Goal: Task Accomplishment & Management: Complete application form

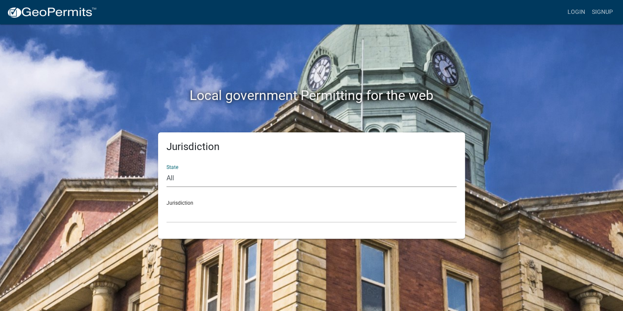
click at [174, 175] on select "All [US_STATE] [US_STATE] [US_STATE] [US_STATE] [US_STATE] [US_STATE] [US_STATE…" at bounding box center [311, 178] width 290 height 17
select select "[US_STATE]"
click at [166, 170] on select "All [US_STATE] [US_STATE] [US_STATE] [US_STATE] [US_STATE] [US_STATE] [US_STATE…" at bounding box center [311, 178] width 290 height 17
click at [192, 204] on div "Jurisdiction City of [GEOGRAPHIC_DATA], [US_STATE] City of [GEOGRAPHIC_DATA], […" at bounding box center [311, 208] width 290 height 29
click at [182, 203] on div "Jurisdiction City of [GEOGRAPHIC_DATA], [US_STATE] City of [GEOGRAPHIC_DATA], […" at bounding box center [311, 208] width 290 height 29
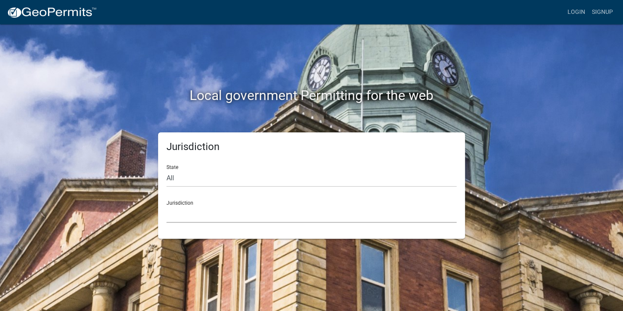
click at [184, 211] on select "City of [GEOGRAPHIC_DATA], [US_STATE] City of [GEOGRAPHIC_DATA], [US_STATE] Cit…" at bounding box center [311, 213] width 290 height 17
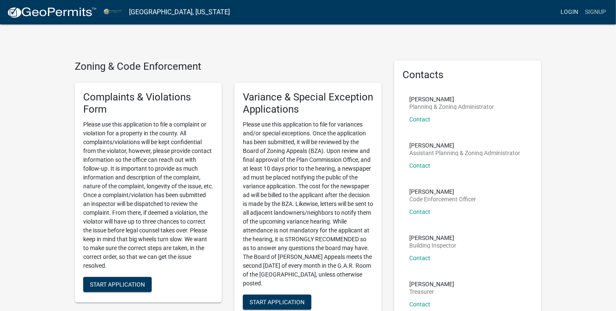
click at [574, 13] on link "Login" at bounding box center [569, 12] width 24 height 16
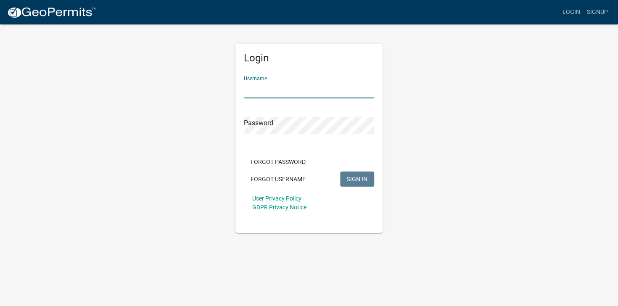
click at [265, 83] on input "Username" at bounding box center [309, 89] width 130 height 17
type input "Willitrac"
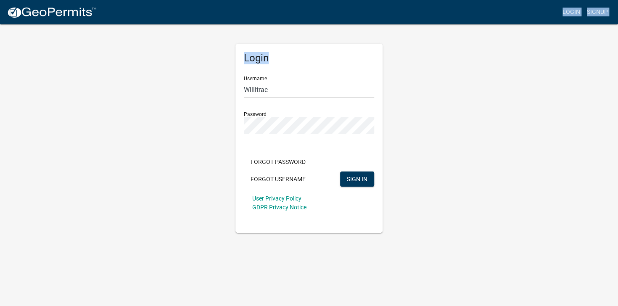
drag, startPoint x: 404, startPoint y: 12, endPoint x: 405, endPoint y: -9, distance: 21.0
click at [405, 0] on html "Internet Explorer does NOT work with GeoPermits. Get a new browser for more sec…" at bounding box center [309, 153] width 618 height 306
click at [357, 178] on span "SIGN IN" at bounding box center [357, 178] width 21 height 7
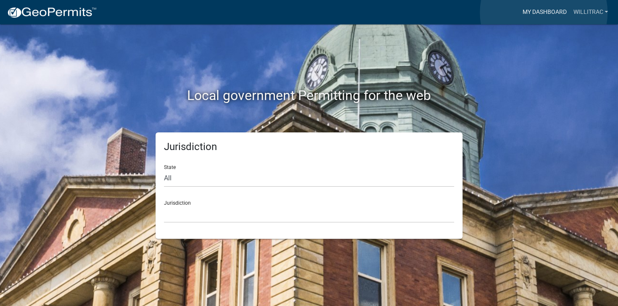
click at [543, 13] on link "My Dashboard" at bounding box center [544, 12] width 51 height 16
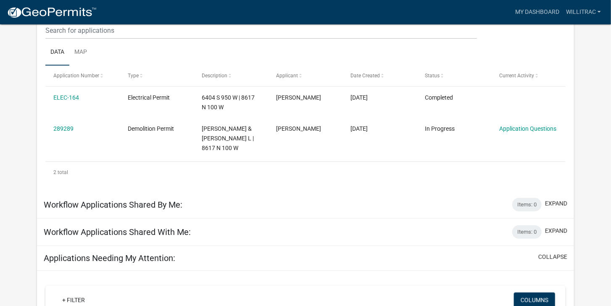
scroll to position [128, 0]
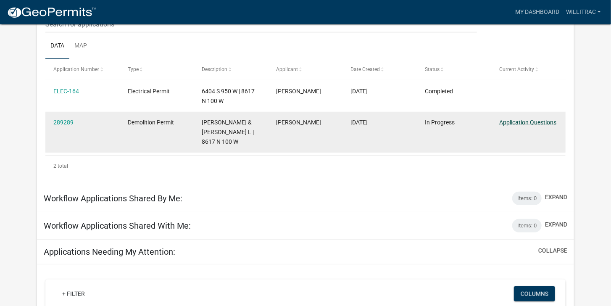
click at [522, 121] on link "Application Questions" at bounding box center [527, 122] width 57 height 7
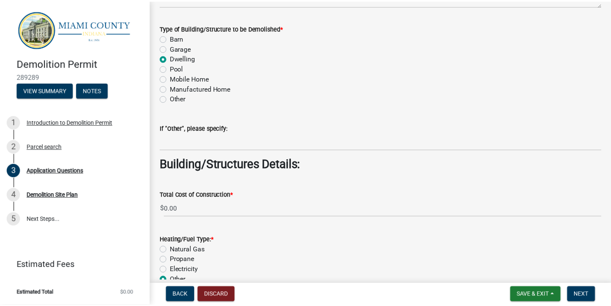
scroll to position [1062, 0]
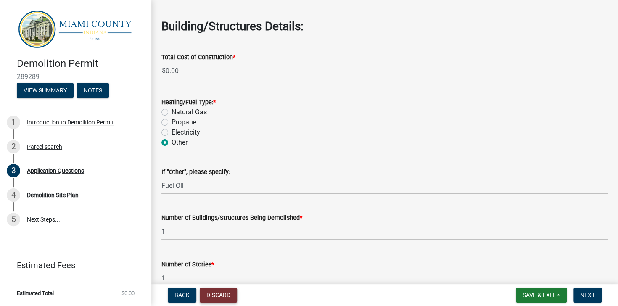
click at [222, 293] on button "Discard" at bounding box center [218, 294] width 37 height 15
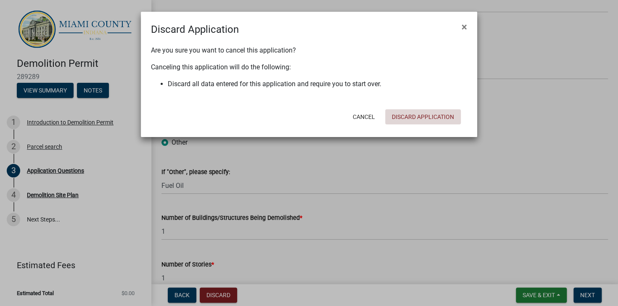
click at [407, 118] on button "Discard Application" at bounding box center [423, 116] width 76 height 15
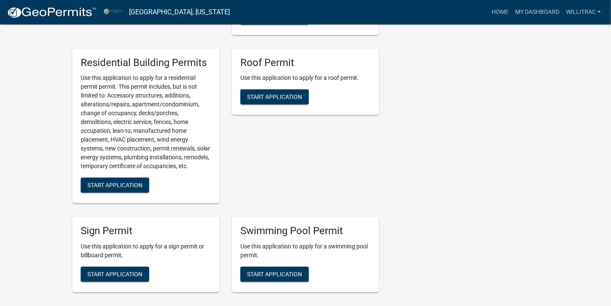
scroll to position [679, 0]
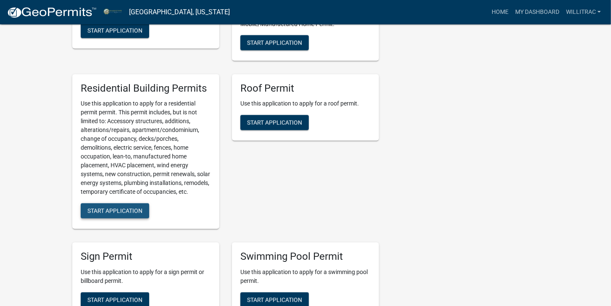
click at [106, 214] on span "Start Application" at bounding box center [114, 211] width 55 height 7
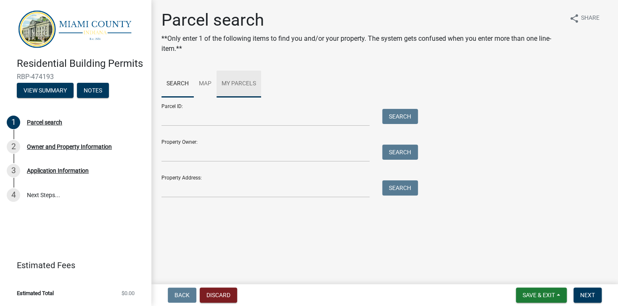
click at [241, 82] on link "My Parcels" at bounding box center [238, 84] width 45 height 27
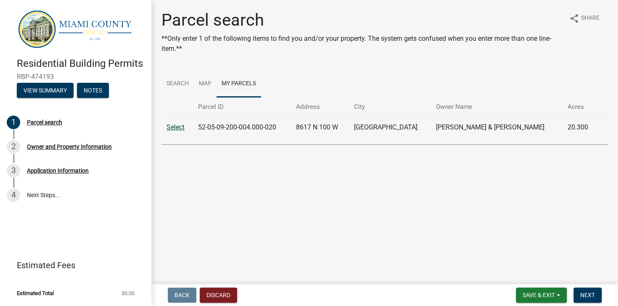
click at [171, 128] on link "Select" at bounding box center [175, 127] width 18 height 8
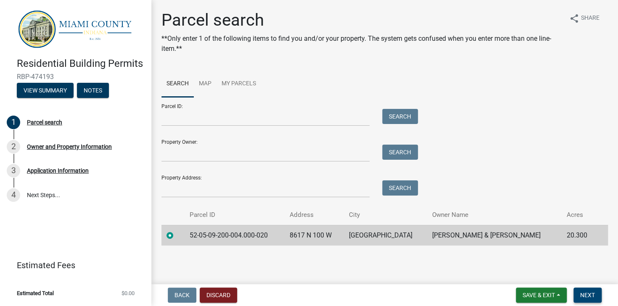
click at [585, 298] on span "Next" at bounding box center [587, 295] width 15 height 7
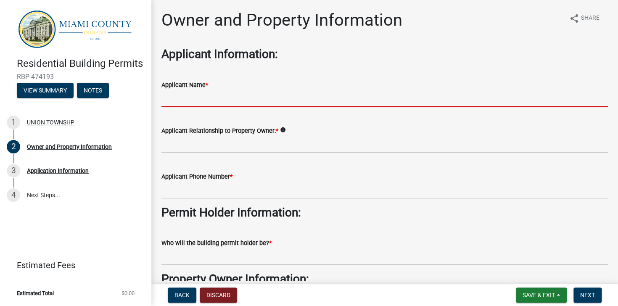
click at [267, 97] on input "Applicant Name *" at bounding box center [384, 98] width 446 height 17
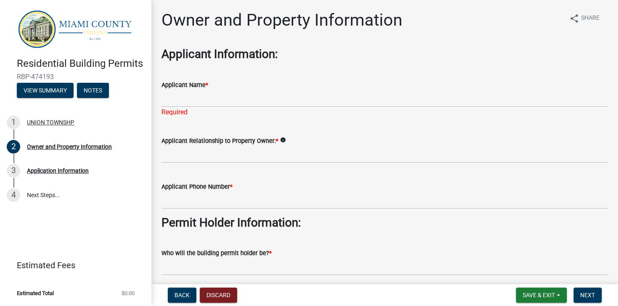
click at [283, 129] on div "Applicant Relationship to Property Owner: * info" at bounding box center [384, 143] width 446 height 39
click at [281, 143] on wm-help-text "info" at bounding box center [283, 141] width 6 height 8
click at [285, 139] on div "Applicant Relationship to Property Owner: * info" at bounding box center [384, 141] width 446 height 10
click at [282, 139] on icon "info" at bounding box center [283, 140] width 6 height 6
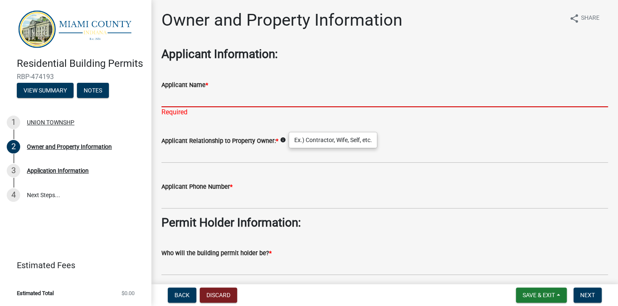
click at [232, 97] on input "Applicant Name *" at bounding box center [384, 98] width 446 height 17
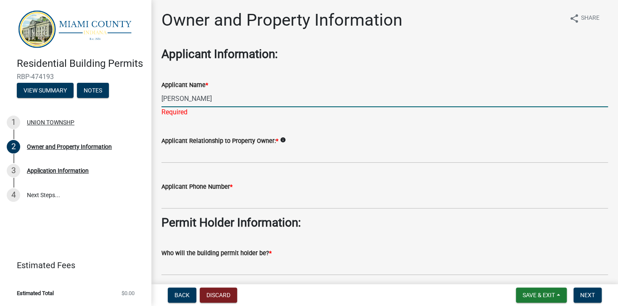
type input "[PERSON_NAME]"
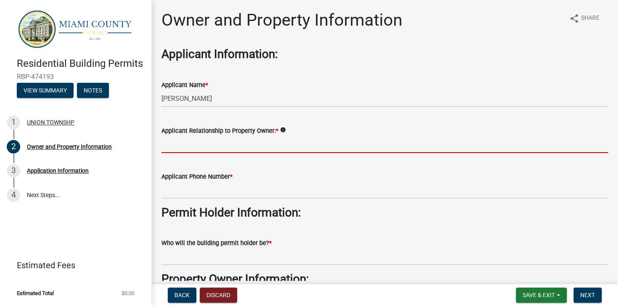
click at [224, 153] on wm-data-entity-input "Applicant Relationship to Property Owner: * info" at bounding box center [384, 137] width 446 height 46
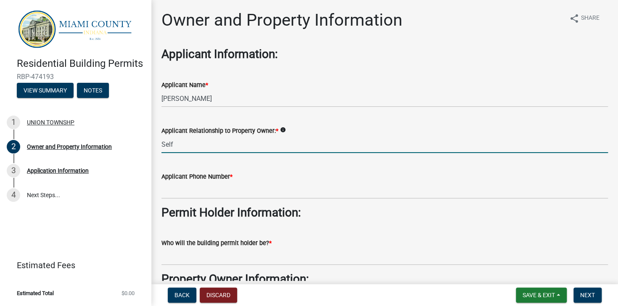
type input "Self"
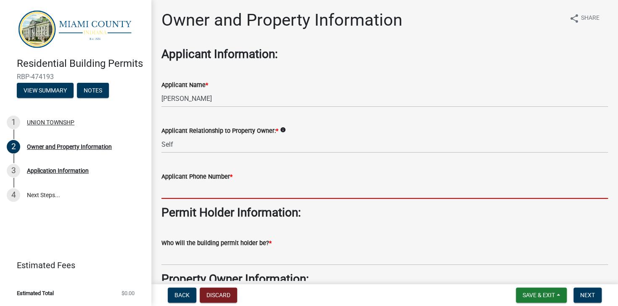
click at [219, 195] on input "Applicant Phone Number *" at bounding box center [384, 190] width 446 height 17
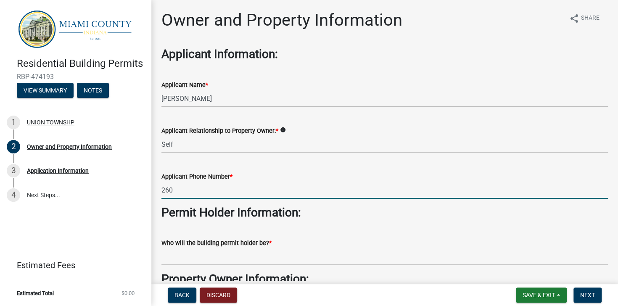
type input "2602008403"
type input "[EMAIL_ADDRESS][DOMAIN_NAME]"
type input "7654809999"
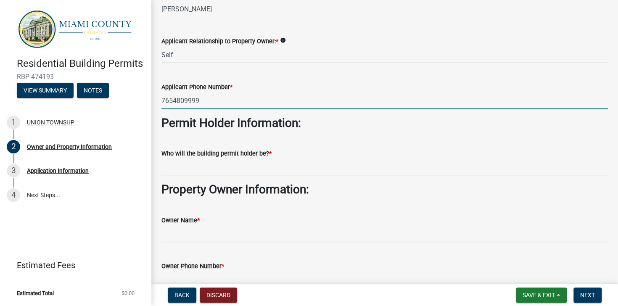
scroll to position [99, 0]
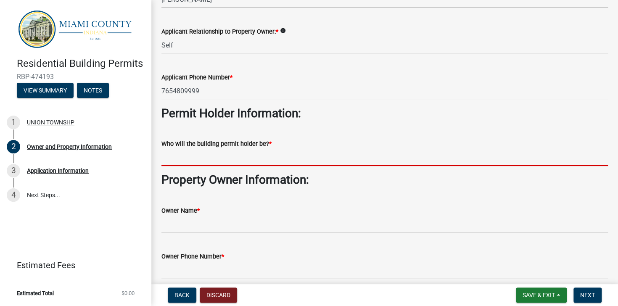
click at [294, 150] on input "Who will the building permit holder be? *" at bounding box center [384, 157] width 446 height 17
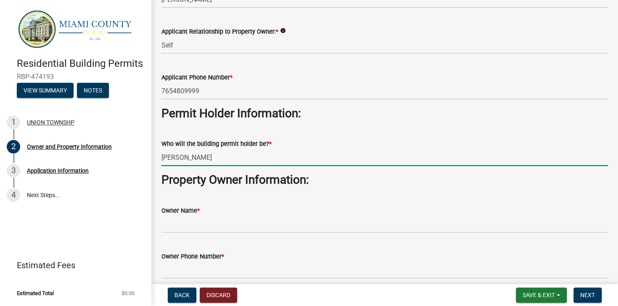
type input "[PERSON_NAME]"
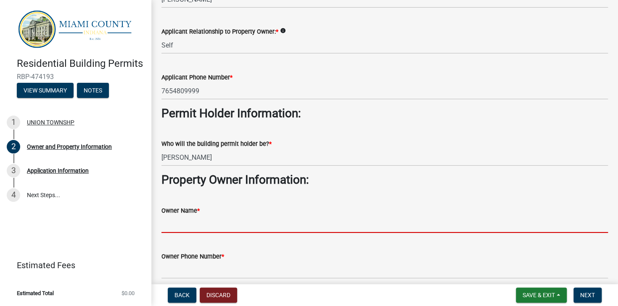
click at [191, 221] on input "Owner Name *" at bounding box center [384, 224] width 446 height 17
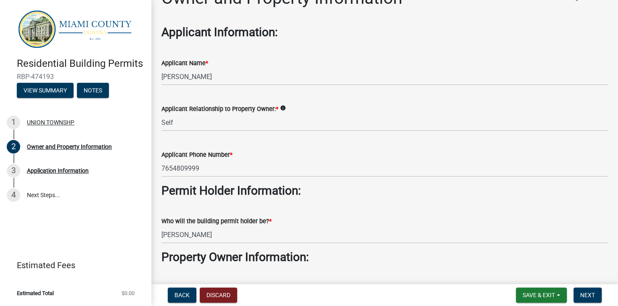
scroll to position [0, 0]
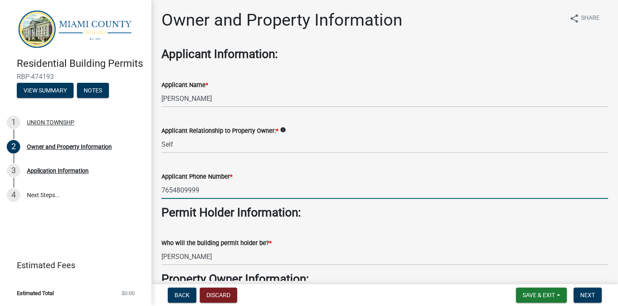
click at [232, 192] on input "7654809999" at bounding box center [384, 190] width 446 height 17
type input "7"
type input "2602008403"
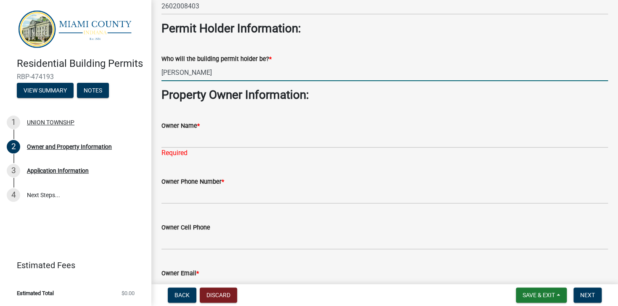
scroll to position [210, 0]
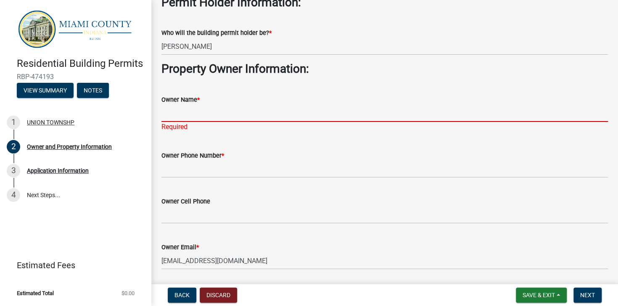
click at [204, 116] on input "Owner Name *" at bounding box center [384, 113] width 446 height 17
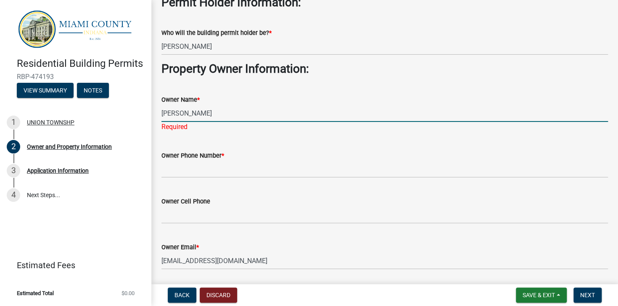
type input "[PERSON_NAME]"
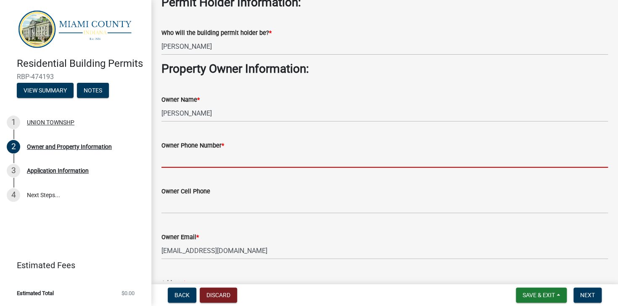
click at [190, 165] on input "Owner Phone Number *" at bounding box center [384, 158] width 446 height 17
type input "2602008403"
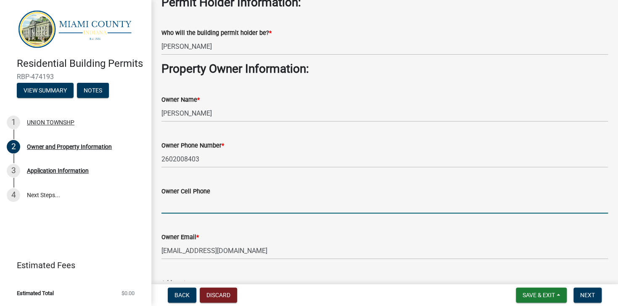
click at [209, 202] on input "Owner Cell Phone" at bounding box center [384, 204] width 446 height 17
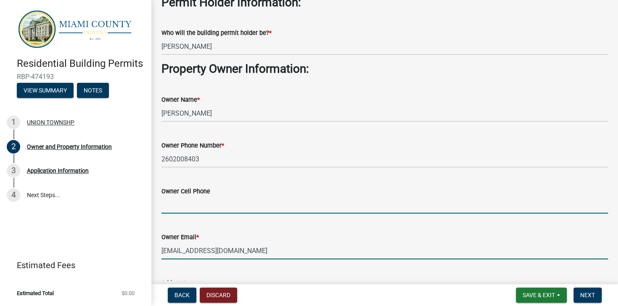
click at [406, 242] on input "[EMAIL_ADDRESS][DOMAIN_NAME]" at bounding box center [384, 250] width 446 height 17
click at [432, 198] on input "Owner Cell Phone" at bounding box center [384, 204] width 446 height 17
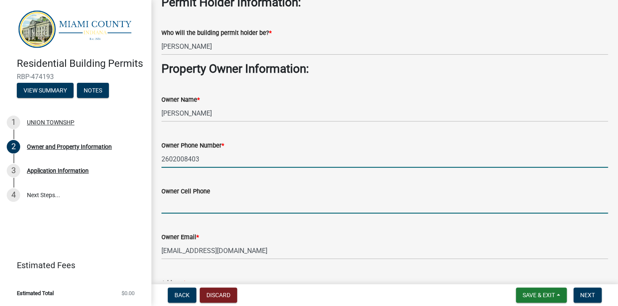
click at [473, 155] on input "2602008403" at bounding box center [384, 158] width 446 height 17
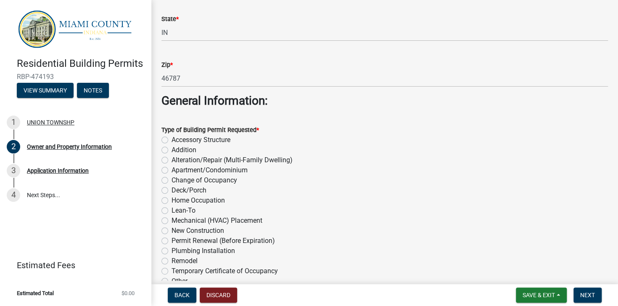
scroll to position [856, 0]
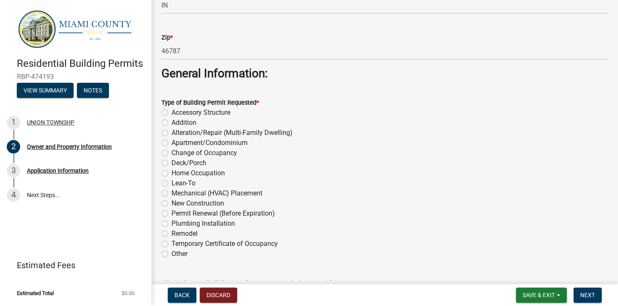
click at [171, 111] on label "Accessory Structure" at bounding box center [200, 113] width 59 height 10
click at [171, 111] on input "Accessory Structure" at bounding box center [173, 110] width 5 height 5
radio input "true"
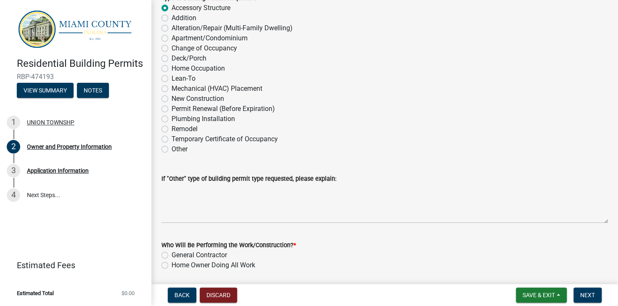
scroll to position [990, 0]
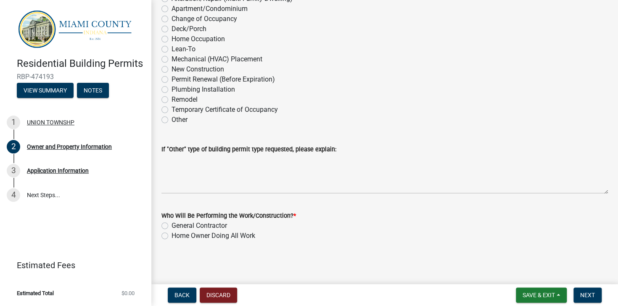
click at [171, 226] on label "General Contractor" at bounding box center [198, 226] width 55 height 10
click at [171, 226] on input "General Contractor" at bounding box center [173, 223] width 5 height 5
radio input "true"
click at [587, 292] on span "Next" at bounding box center [587, 295] width 15 height 7
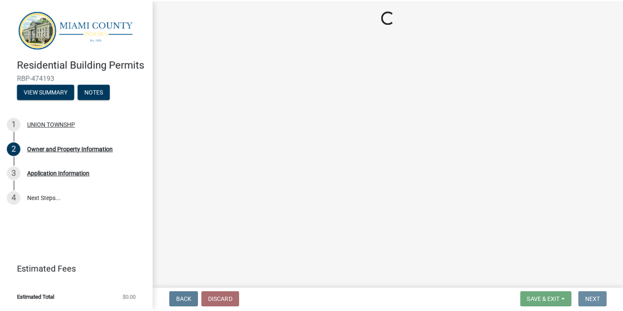
scroll to position [0, 0]
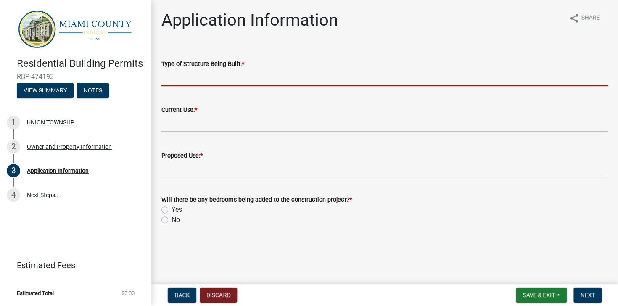
click at [199, 78] on input "Type of Structure Being Built: *" at bounding box center [384, 77] width 446 height 17
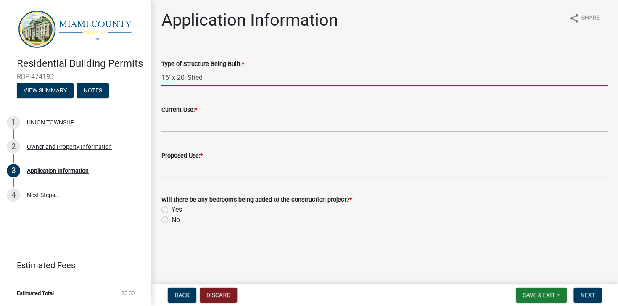
type input "16' x 20' Shed"
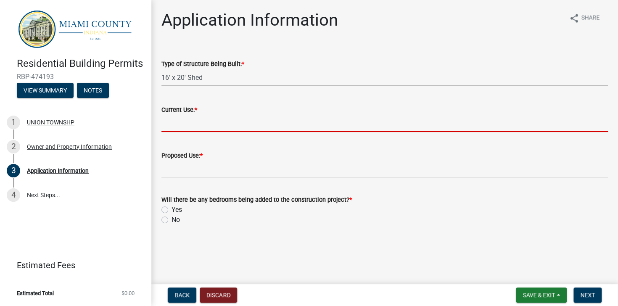
click at [174, 118] on input "Current Use: *" at bounding box center [384, 123] width 446 height 17
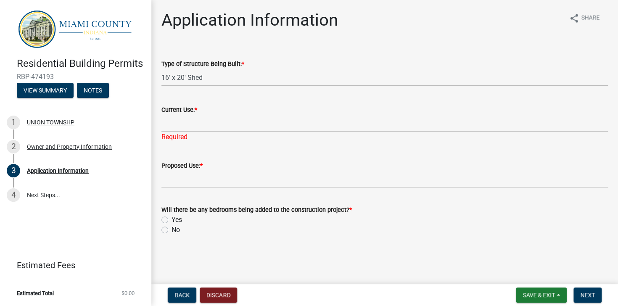
click at [197, 110] on span "*" at bounding box center [196, 109] width 3 height 7
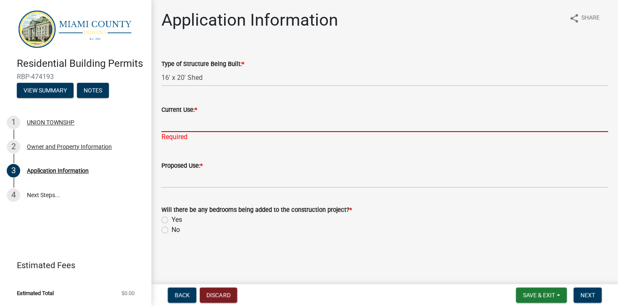
click at [198, 115] on input "Current Use: *" at bounding box center [384, 123] width 446 height 17
click at [189, 122] on input "Current Use: *" at bounding box center [384, 123] width 446 height 17
click at [171, 229] on label "No" at bounding box center [175, 230] width 8 height 10
click at [171, 229] on input "No" at bounding box center [173, 227] width 5 height 5
radio input "true"
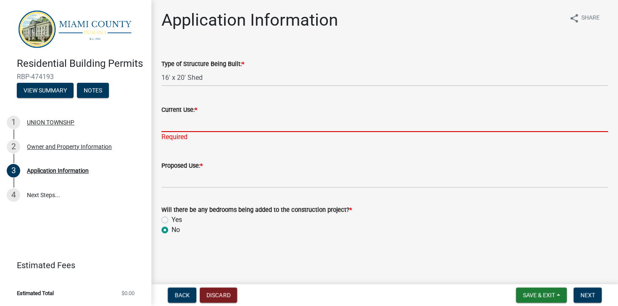
click at [186, 125] on input "Current Use: *" at bounding box center [384, 123] width 446 height 17
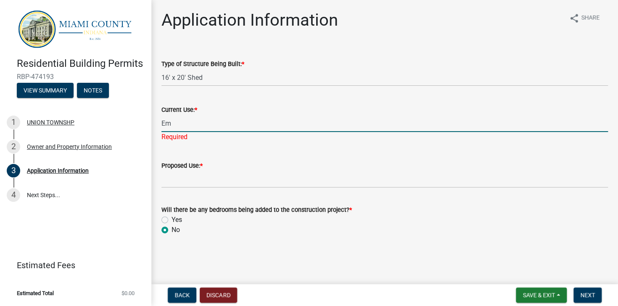
type input "E"
type input "Bare Concrete Pad from previous structure"
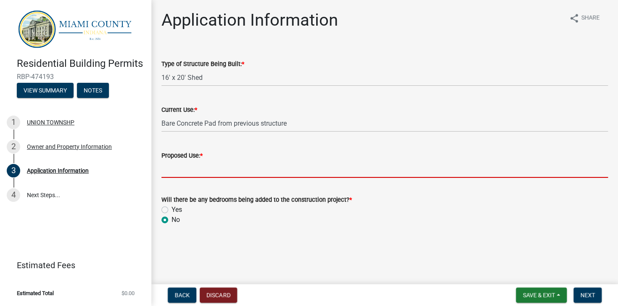
click at [175, 177] on input "Proposed Use: *" at bounding box center [384, 169] width 446 height 17
type input "S"
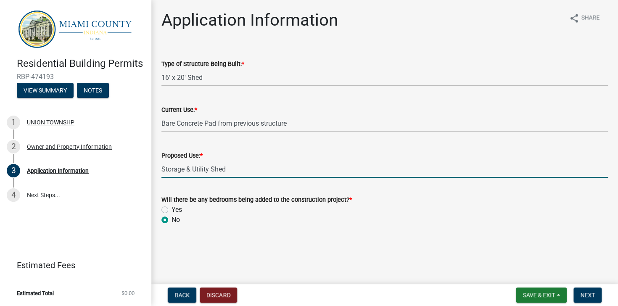
type input "Storage & Utility Shed"
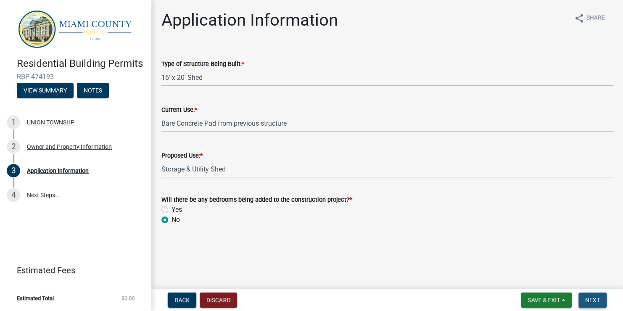
click at [589, 299] on span "Next" at bounding box center [592, 300] width 15 height 7
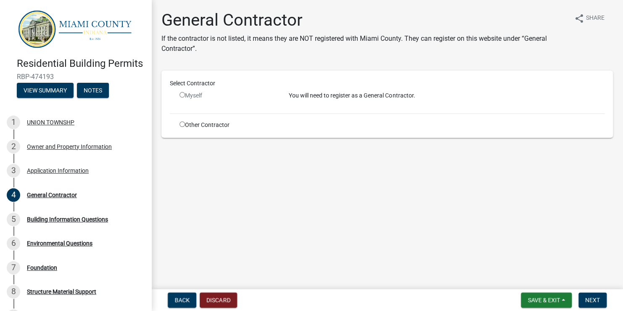
click at [180, 124] on input "radio" at bounding box center [181, 123] width 5 height 5
radio input "true"
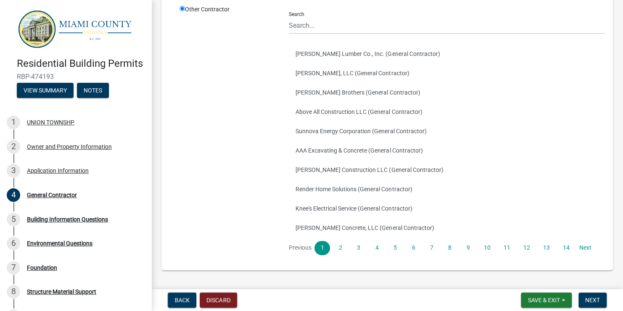
scroll to position [121, 0]
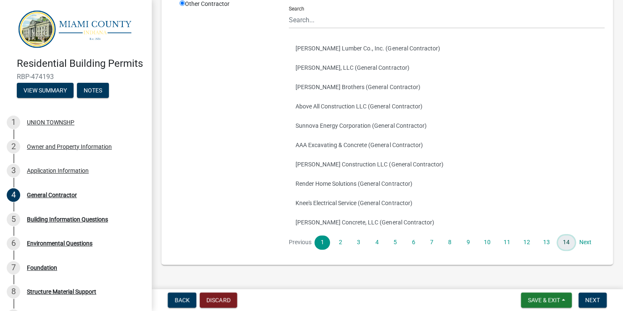
click at [560, 242] on link "14" at bounding box center [566, 242] width 17 height 14
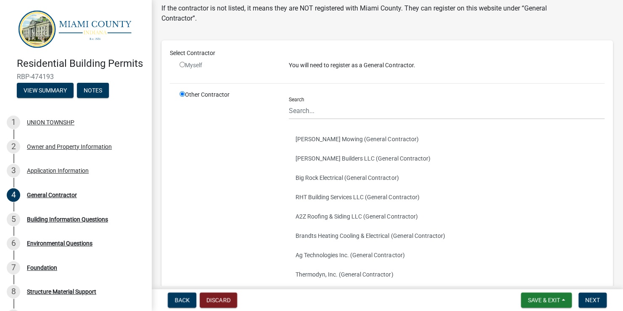
scroll to position [19, 0]
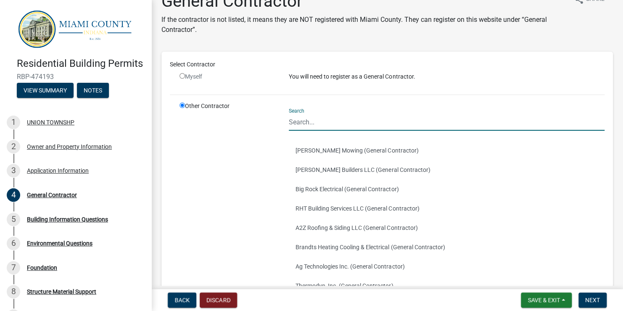
click at [303, 124] on input "Search" at bounding box center [447, 121] width 316 height 17
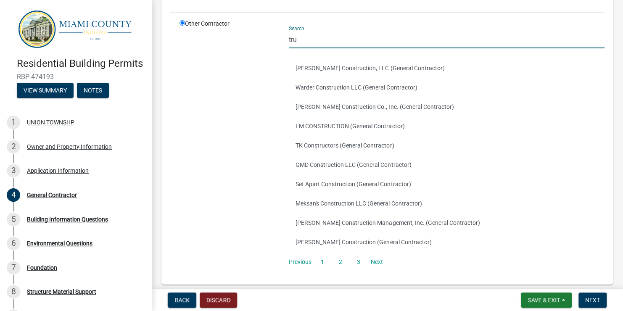
scroll to position [100, 0]
click at [375, 262] on link "Next" at bounding box center [376, 263] width 15 height 14
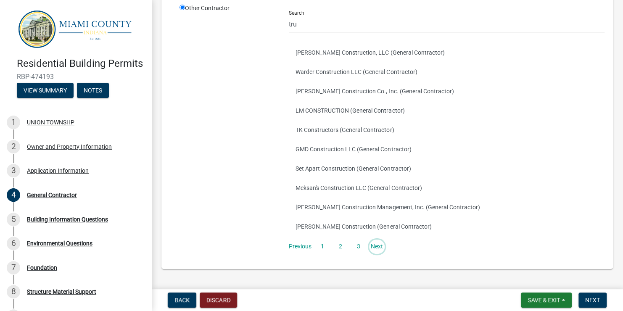
scroll to position [119, 0]
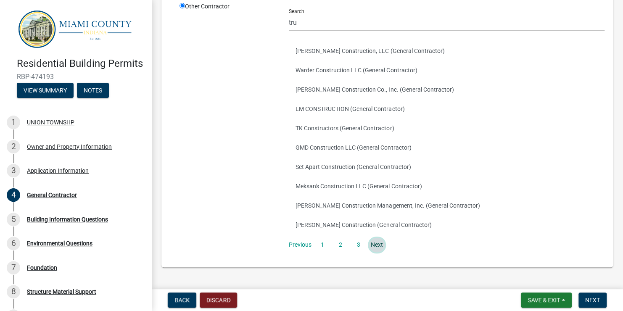
click at [375, 244] on link "Next" at bounding box center [376, 245] width 15 height 14
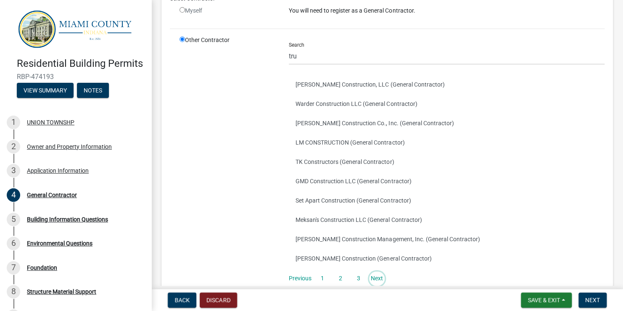
scroll to position [80, 0]
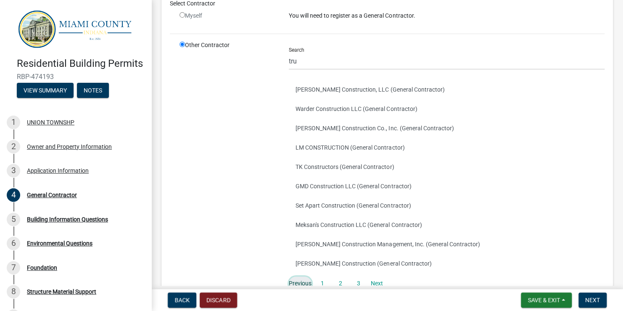
click at [295, 281] on link "Previous" at bounding box center [300, 284] width 23 height 14
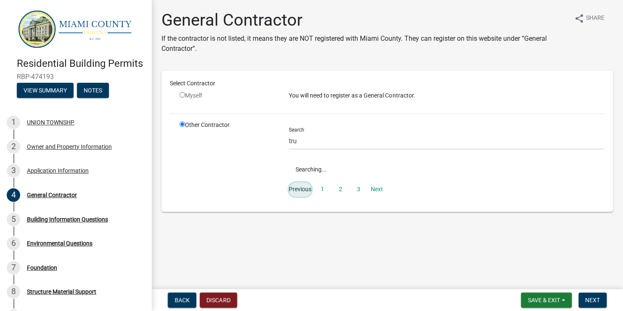
scroll to position [0, 0]
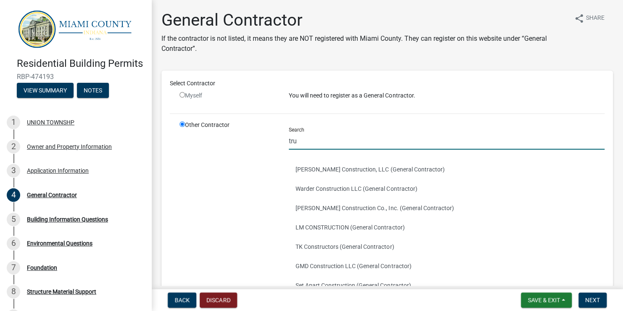
click at [310, 137] on input "tru" at bounding box center [447, 140] width 316 height 17
type input "t"
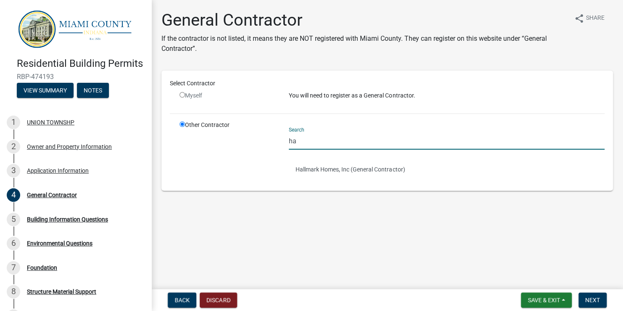
type input "h"
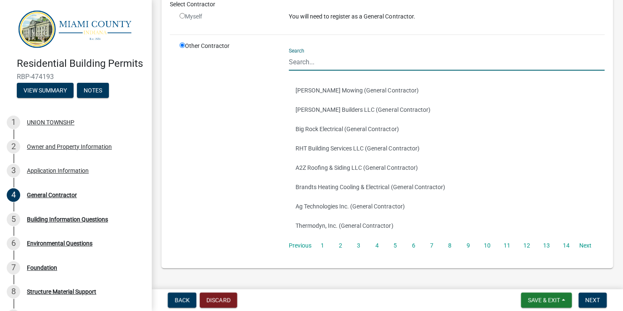
scroll to position [82, 0]
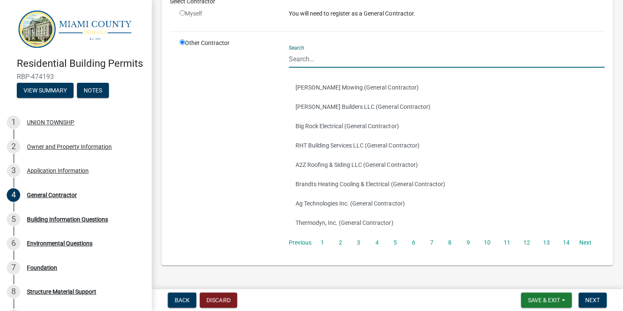
click at [321, 54] on input "Search" at bounding box center [447, 58] width 316 height 17
click at [207, 126] on div "Other Contractor" at bounding box center [227, 148] width 109 height 218
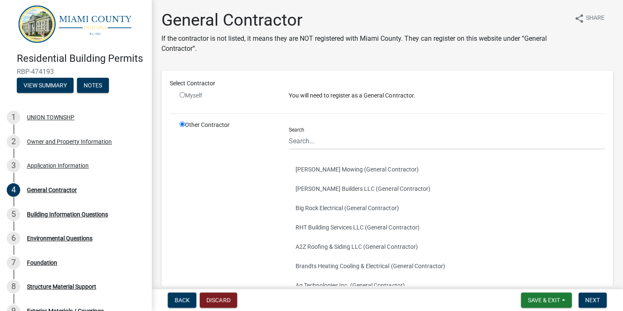
scroll to position [0, 0]
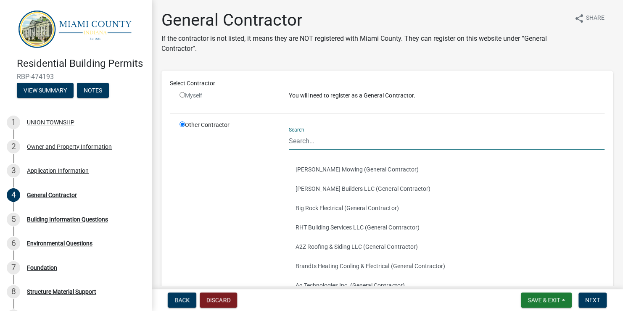
click at [298, 138] on input "Search" at bounding box center [447, 140] width 316 height 17
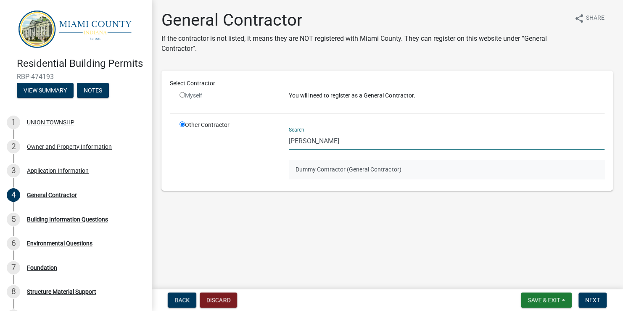
type input "[PERSON_NAME]"
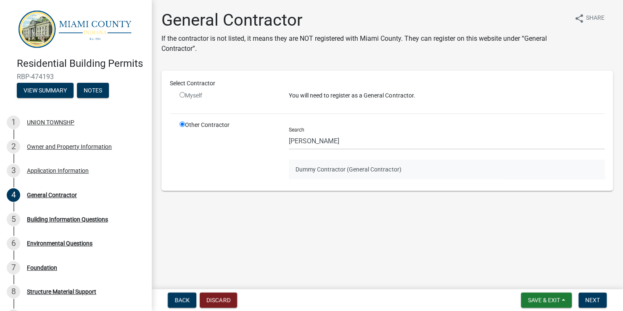
click at [326, 167] on button "Dummy Contractor (General Contractor)" at bounding box center [447, 169] width 316 height 19
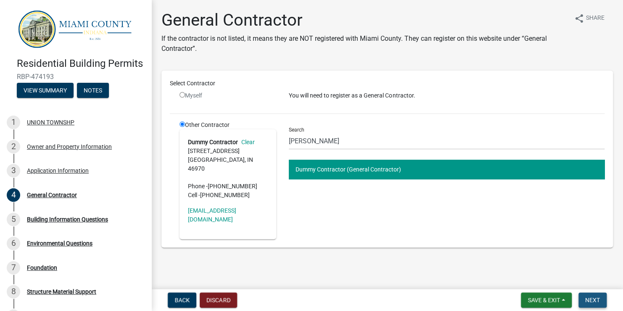
click at [590, 301] on span "Next" at bounding box center [592, 300] width 15 height 7
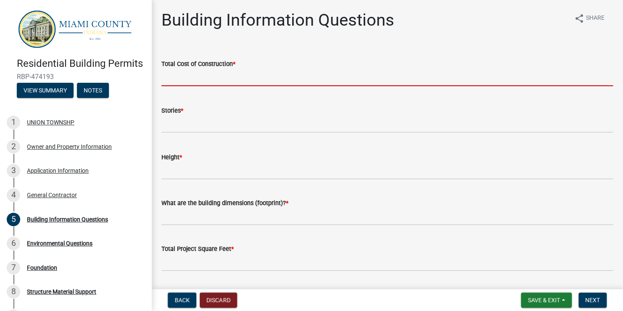
click at [228, 81] on input "text" at bounding box center [386, 77] width 451 height 17
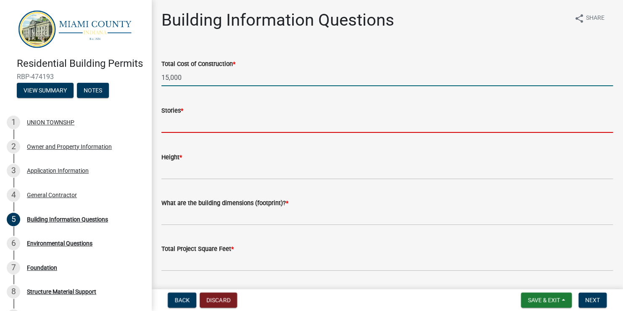
type input "15000"
click at [210, 126] on input "text" at bounding box center [386, 124] width 451 height 17
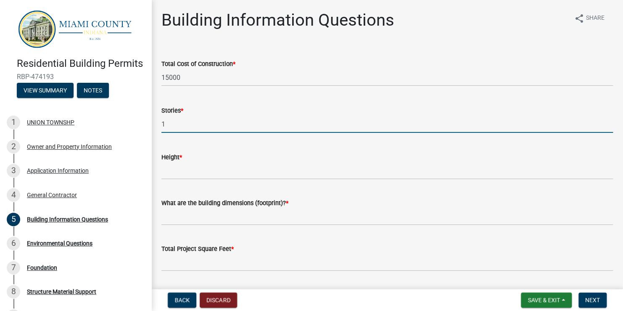
type input "1"
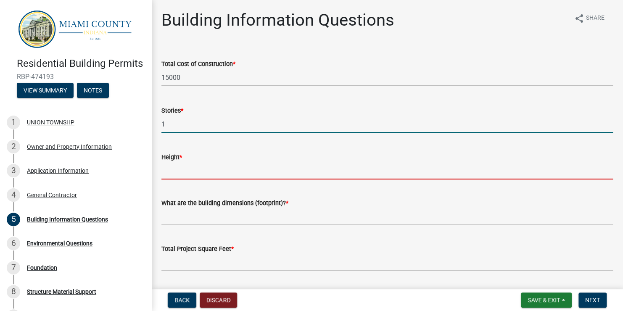
click at [203, 169] on input "Height *" at bounding box center [386, 170] width 451 height 17
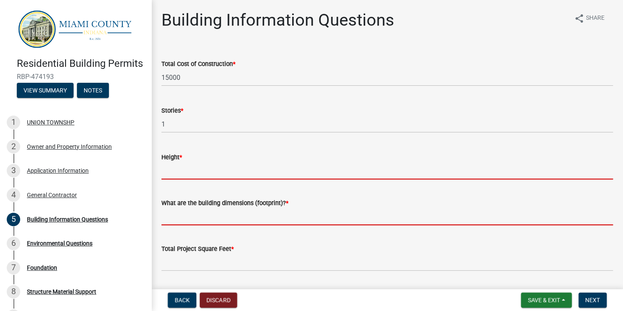
click at [208, 214] on form "What are the building dimensions (footprint)? *" at bounding box center [386, 211] width 451 height 27
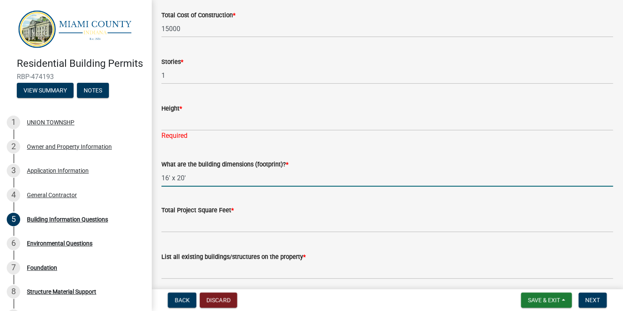
scroll to position [50, 0]
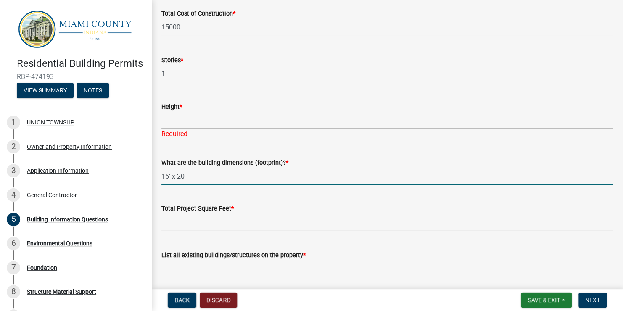
type input "16' x 20'"
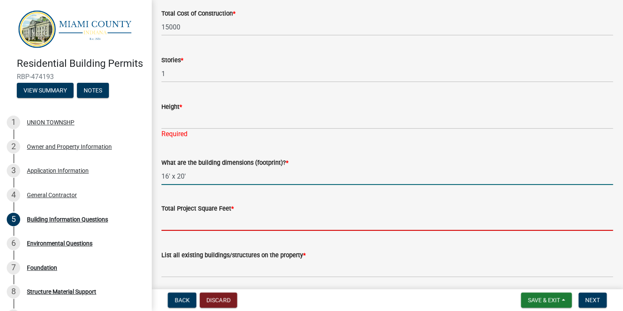
click at [192, 217] on input "text" at bounding box center [386, 221] width 451 height 17
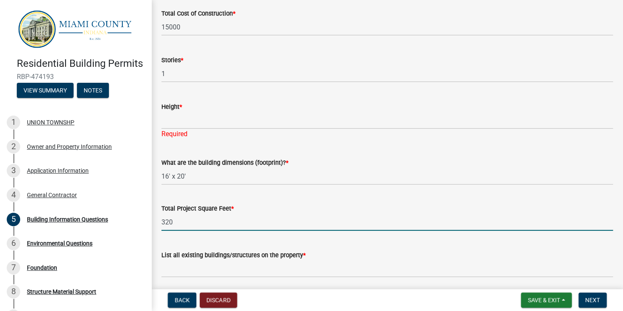
type input "320"
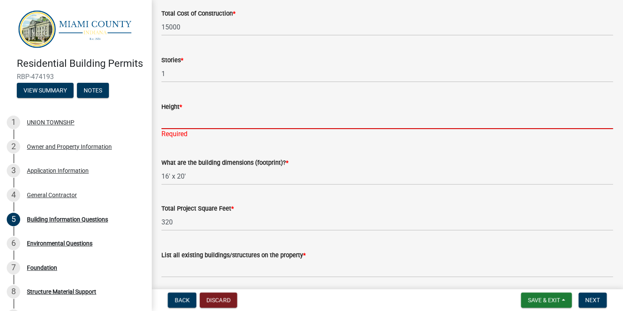
click at [177, 119] on input "Height *" at bounding box center [386, 120] width 451 height 17
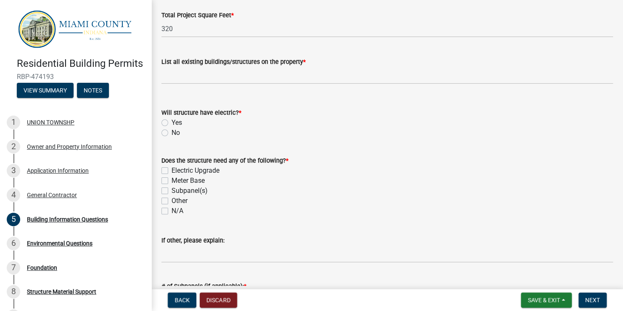
scroll to position [252, 0]
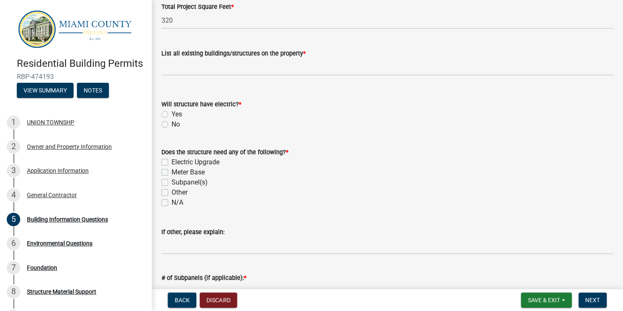
type input "10 ft"
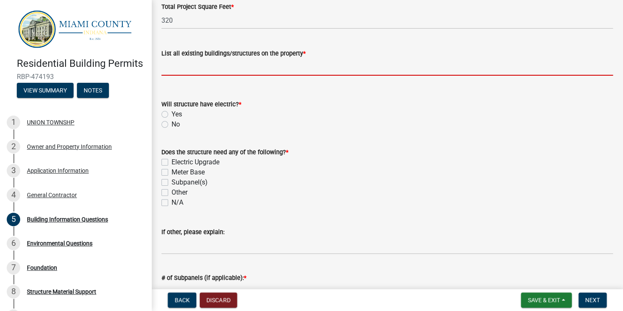
scroll to position [242, 0]
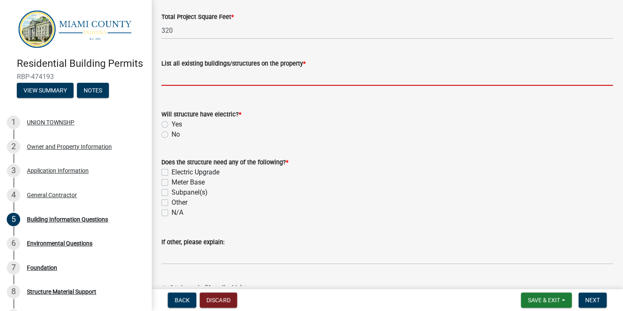
click at [183, 71] on input "List all existing buildings/structures on the property *" at bounding box center [386, 76] width 451 height 17
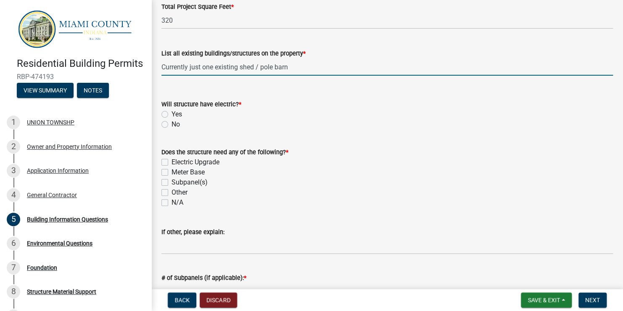
type input "Currently just one existing shed / pole barn"
click at [171, 112] on label "Yes" at bounding box center [176, 114] width 11 height 10
click at [171, 112] on input "Yes" at bounding box center [173, 111] width 5 height 5
radio input "true"
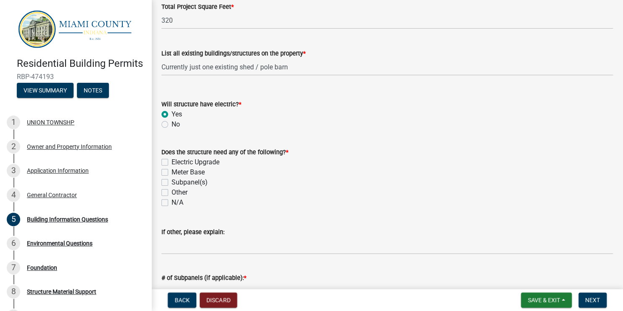
click at [171, 203] on label "N/A" at bounding box center [177, 203] width 12 height 10
click at [171, 203] on input "N/A" at bounding box center [173, 200] width 5 height 5
checkbox input "true"
checkbox input "false"
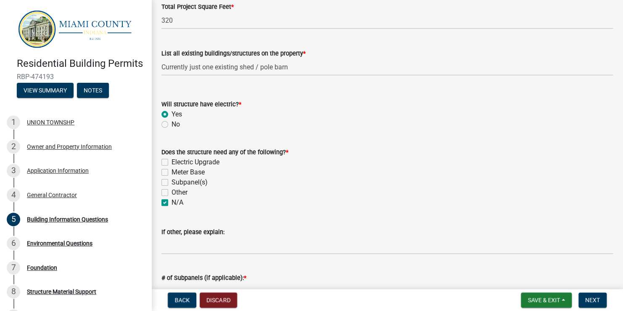
checkbox input "false"
checkbox input "true"
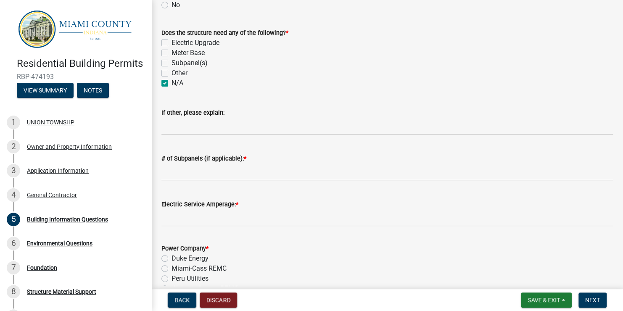
scroll to position [371, 0]
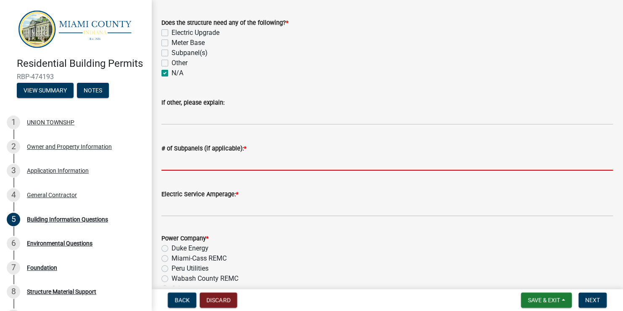
click at [239, 163] on input "# of Subpanels (if applicable): *" at bounding box center [386, 161] width 451 height 17
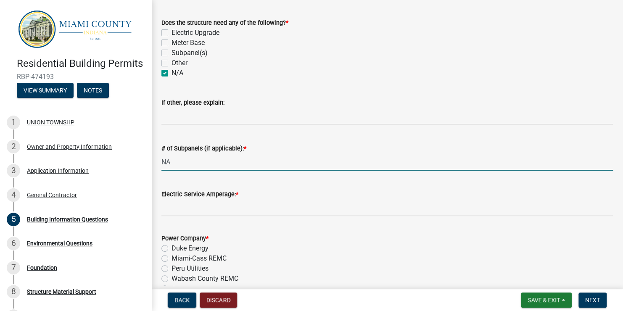
type input "NA"
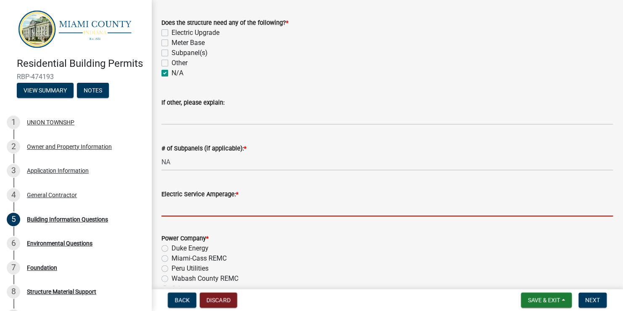
click at [219, 207] on input "Electric Service Amperage: *" at bounding box center [386, 207] width 451 height 17
click at [165, 259] on div "Power Company * Duke Energy Miami-Cass REMC Peru Utilities [GEOGRAPHIC_DATA] RE…" at bounding box center [386, 263] width 451 height 61
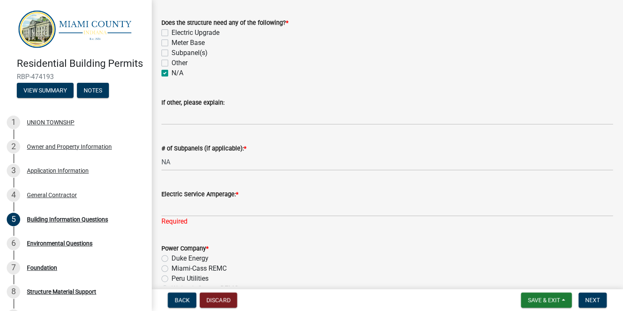
click at [171, 269] on label "Miami-Cass REMC" at bounding box center [198, 268] width 55 height 10
click at [171, 269] on input "Miami-Cass REMC" at bounding box center [173, 265] width 5 height 5
radio input "true"
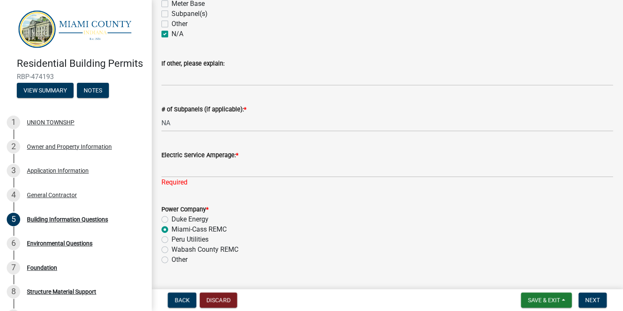
scroll to position [437, 0]
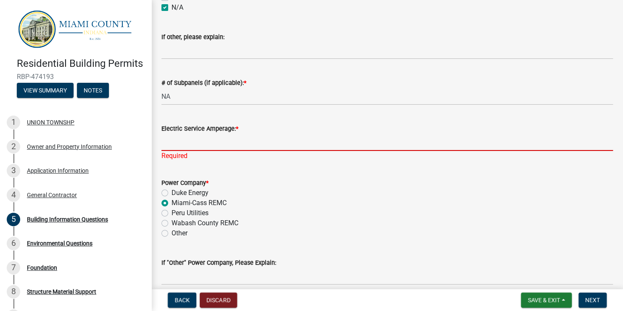
click at [203, 140] on input "Electric Service Amperage: *" at bounding box center [386, 142] width 451 height 17
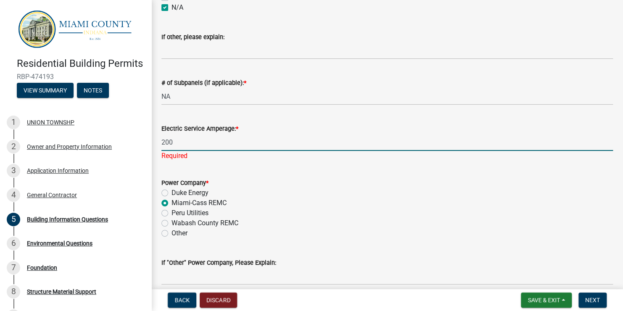
type input "200"
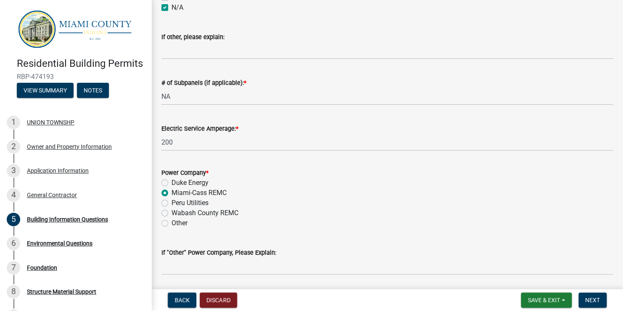
click at [240, 181] on div "Power Company * Duke Energy Miami-Cass REMC Peru Utilities [GEOGRAPHIC_DATA] RE…" at bounding box center [386, 198] width 451 height 61
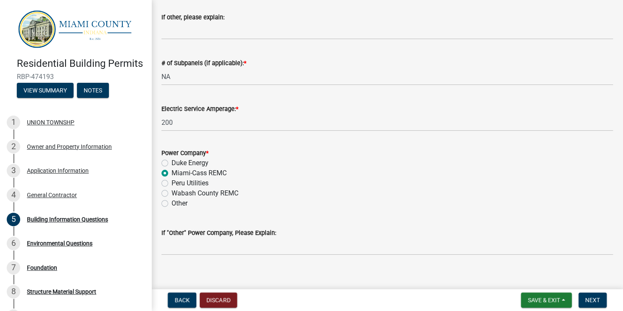
scroll to position [466, 0]
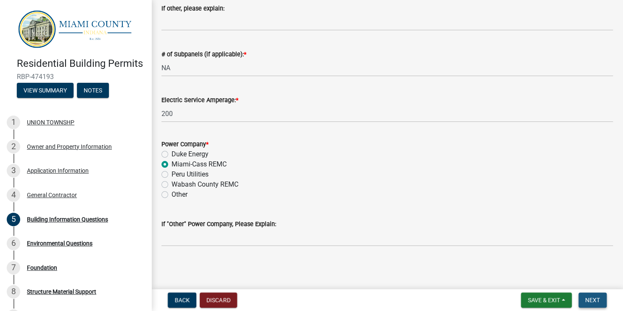
click at [593, 300] on span "Next" at bounding box center [592, 300] width 15 height 7
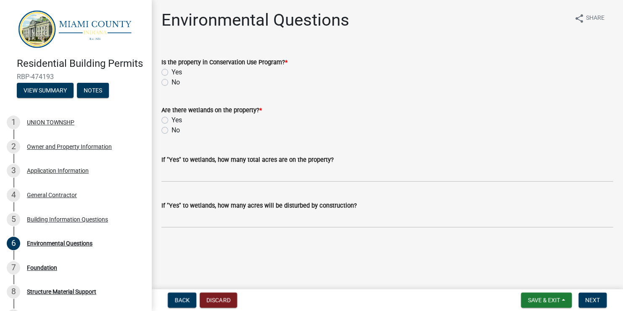
click at [171, 83] on label "No" at bounding box center [175, 82] width 8 height 10
click at [171, 83] on input "No" at bounding box center [173, 79] width 5 height 5
radio input "true"
click at [171, 129] on label "No" at bounding box center [175, 130] width 8 height 10
click at [171, 129] on input "No" at bounding box center [173, 127] width 5 height 5
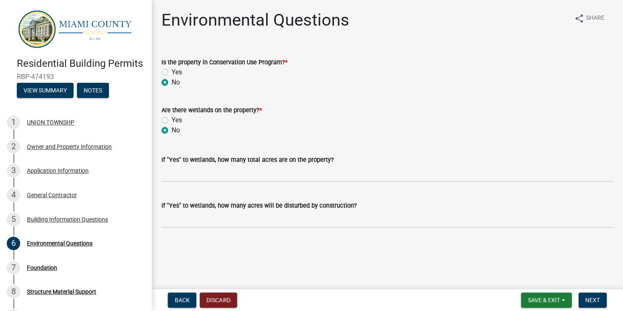
radio input "true"
click at [595, 303] on span "Next" at bounding box center [592, 300] width 15 height 7
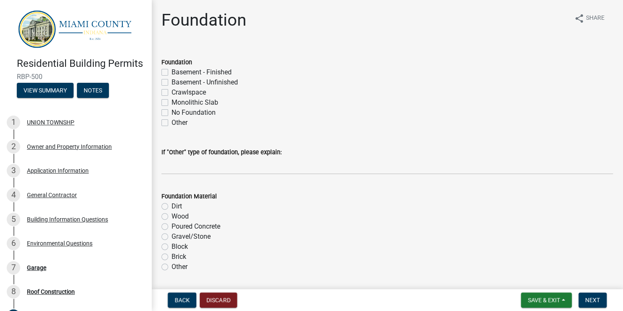
click at [171, 101] on label "Monolithic Slab" at bounding box center [194, 102] width 47 height 10
click at [171, 101] on input "Monolithic Slab" at bounding box center [173, 99] width 5 height 5
checkbox input "true"
checkbox input "false"
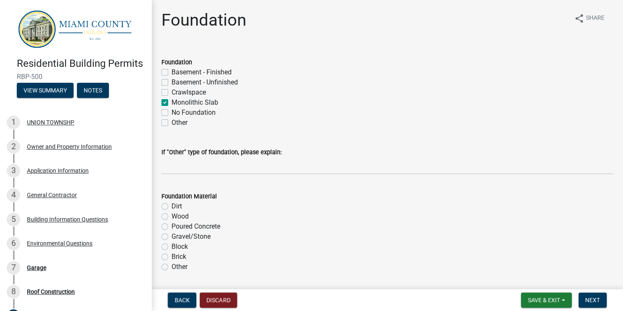
checkbox input "false"
checkbox input "true"
checkbox input "false"
click at [171, 226] on label "Poured Concrete" at bounding box center [195, 226] width 49 height 10
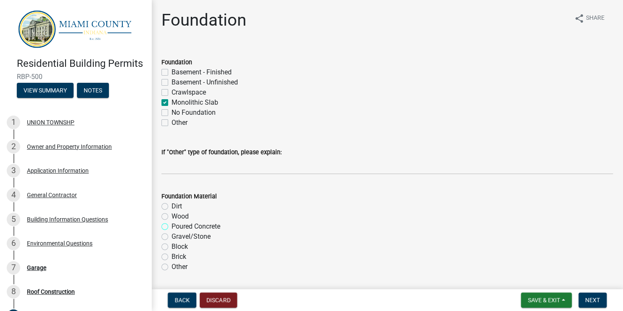
click at [171, 226] on input "Poured Concrete" at bounding box center [173, 223] width 5 height 5
radio input "true"
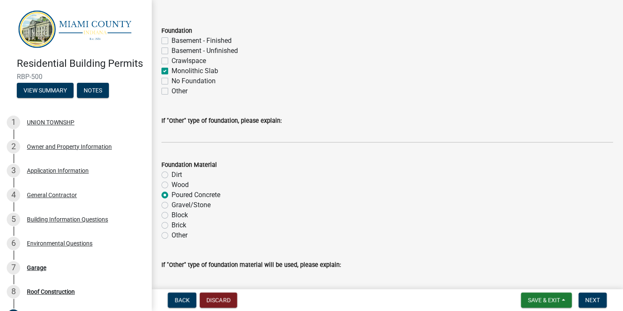
scroll to position [22, 0]
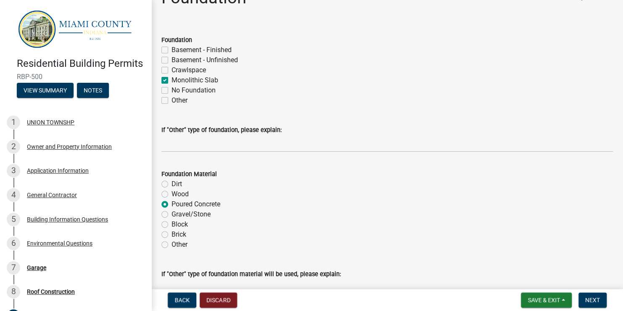
click at [171, 224] on label "Block" at bounding box center [179, 224] width 16 height 10
click at [171, 224] on input "Block" at bounding box center [173, 221] width 5 height 5
radio input "true"
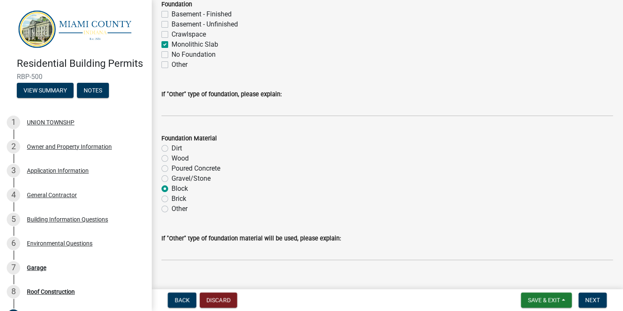
scroll to position [72, 0]
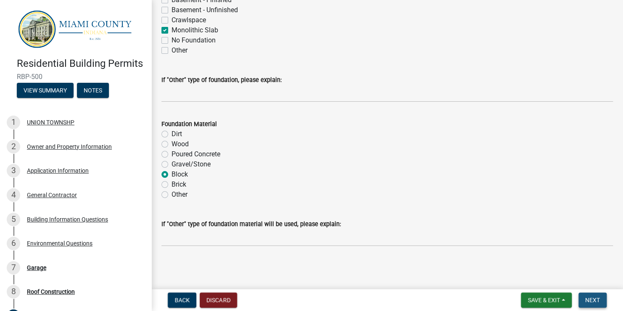
click at [599, 301] on button "Next" at bounding box center [592, 299] width 28 height 15
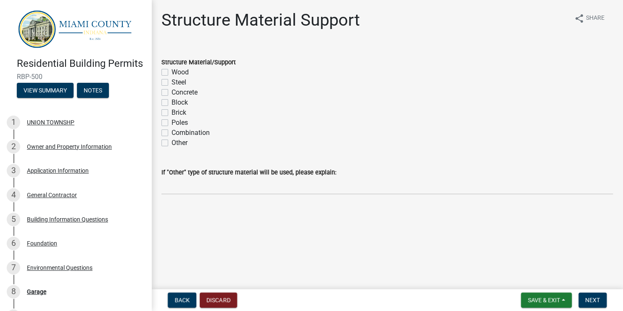
click at [171, 74] on label "Wood" at bounding box center [179, 72] width 17 height 10
click at [171, 73] on input "Wood" at bounding box center [173, 69] width 5 height 5
checkbox input "true"
checkbox input "false"
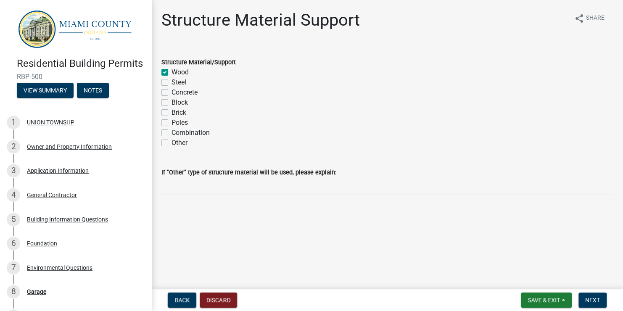
checkbox input "false"
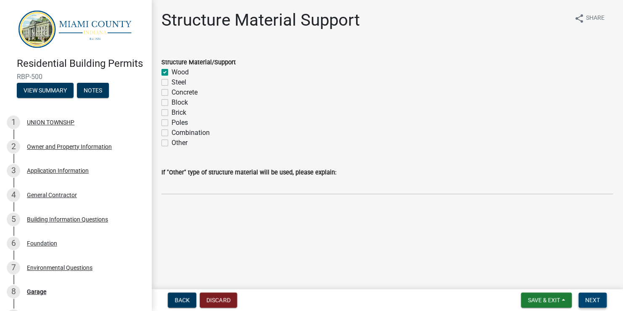
click at [588, 298] on span "Next" at bounding box center [592, 300] width 15 height 7
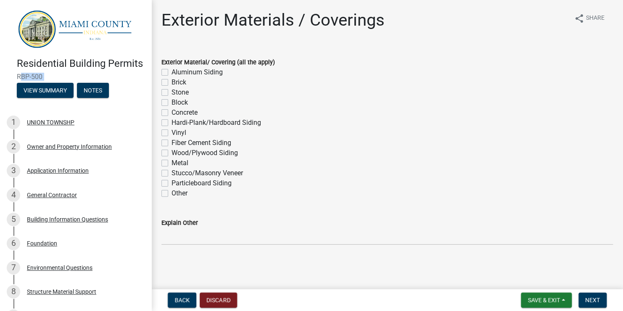
drag, startPoint x: 145, startPoint y: 87, endPoint x: 150, endPoint y: 123, distance: 35.7
click at [150, 123] on div "Residential Building Permits RBP-500 View Summary Notes 1 UNION TOWNSHP 2 Owner…" at bounding box center [75, 155] width 151 height 311
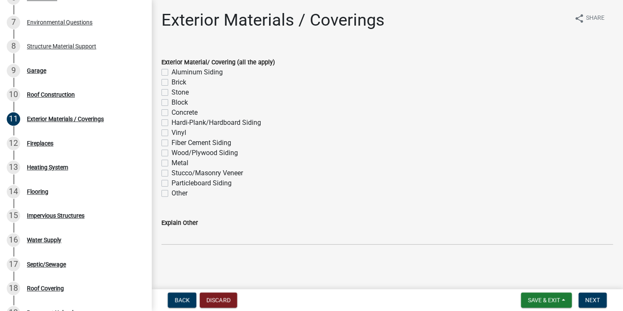
scroll to position [268, 0]
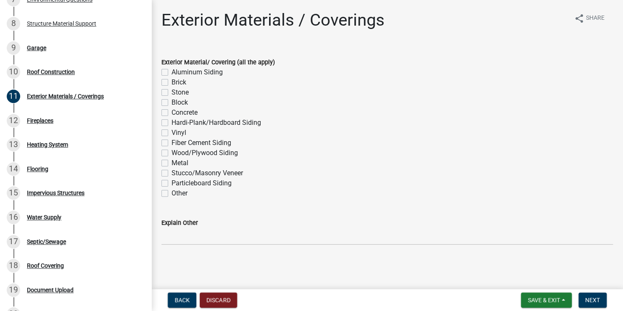
click at [171, 123] on label "Hardi-Plank/Hardboard Siding" at bounding box center [216, 123] width 90 height 10
click at [171, 123] on input "Hardi-Plank/Hardboard Siding" at bounding box center [173, 120] width 5 height 5
checkbox input "true"
checkbox input "false"
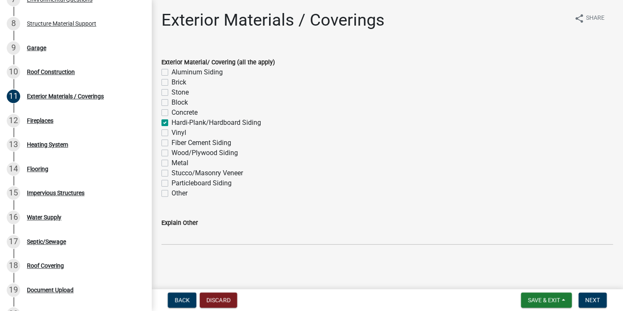
checkbox input "false"
checkbox input "true"
checkbox input "false"
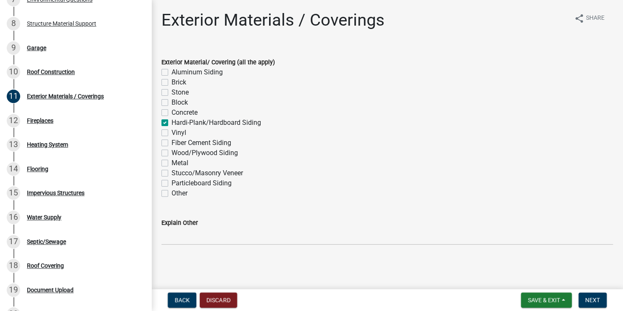
checkbox input "false"
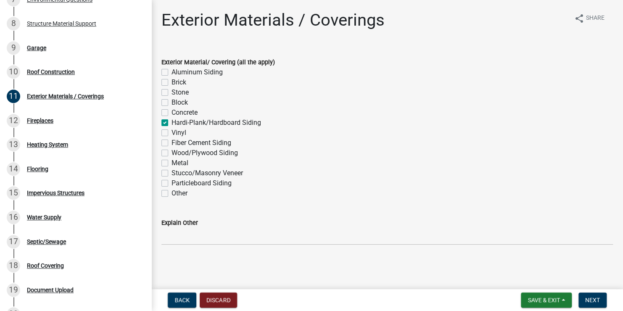
checkbox input "false"
click at [171, 163] on label "Metal" at bounding box center [179, 163] width 17 height 10
click at [171, 163] on input "Metal" at bounding box center [173, 160] width 5 height 5
checkbox input "true"
checkbox input "false"
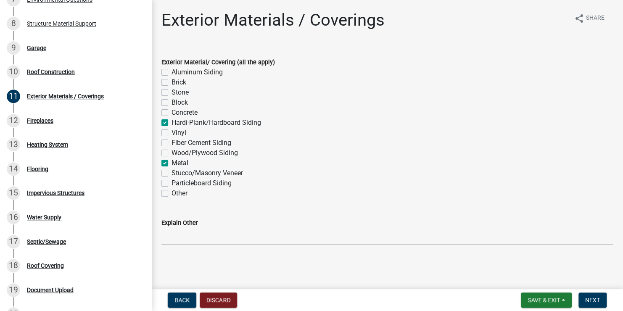
checkbox input "false"
checkbox input "true"
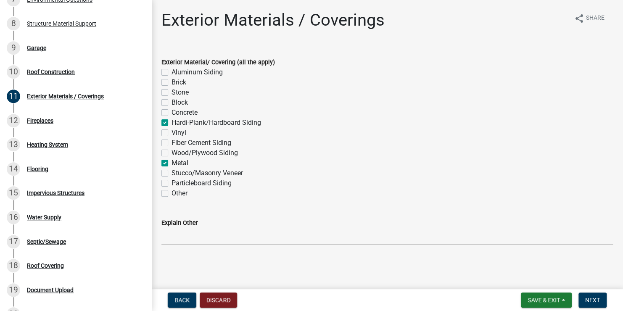
checkbox input "false"
checkbox input "true"
checkbox input "false"
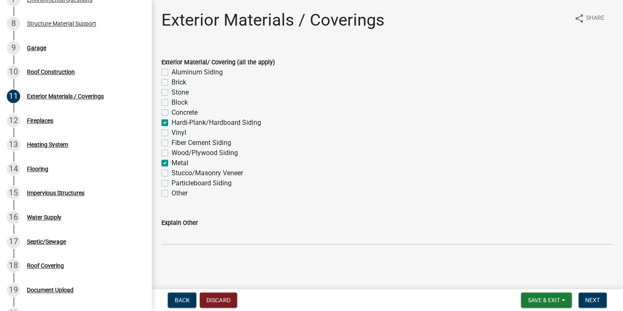
checkbox input "false"
click at [171, 150] on label "Wood/Plywood Siding" at bounding box center [204, 153] width 66 height 10
click at [171, 150] on input "Wood/Plywood Siding" at bounding box center [173, 150] width 5 height 5
checkbox input "true"
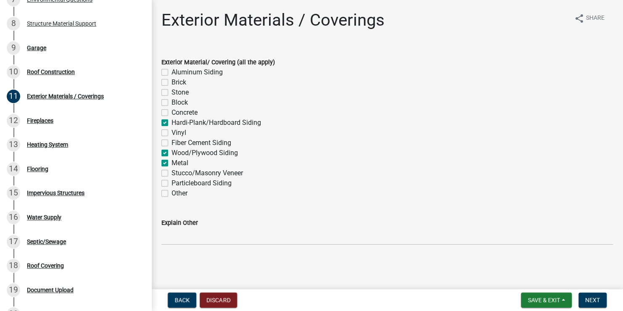
checkbox input "false"
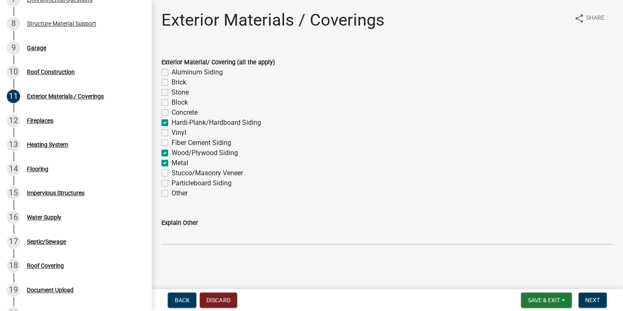
checkbox input "true"
checkbox input "false"
checkbox input "true"
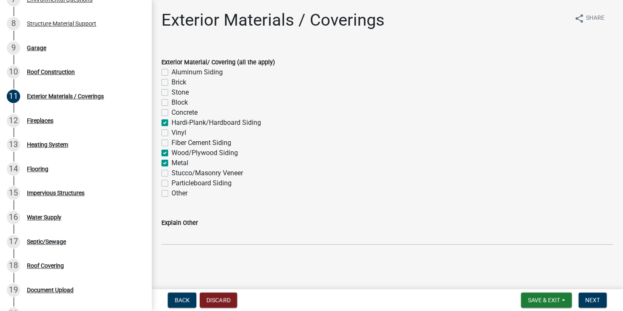
checkbox input "false"
click at [171, 121] on label "Hardi-Plank/Hardboard Siding" at bounding box center [216, 123] width 90 height 10
click at [171, 121] on input "Hardi-Plank/Hardboard Siding" at bounding box center [173, 120] width 5 height 5
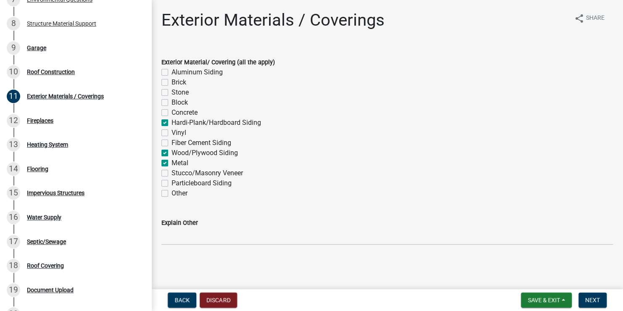
checkbox input "false"
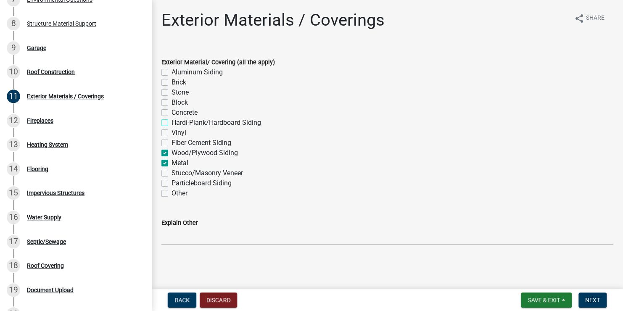
checkbox input "false"
checkbox input "true"
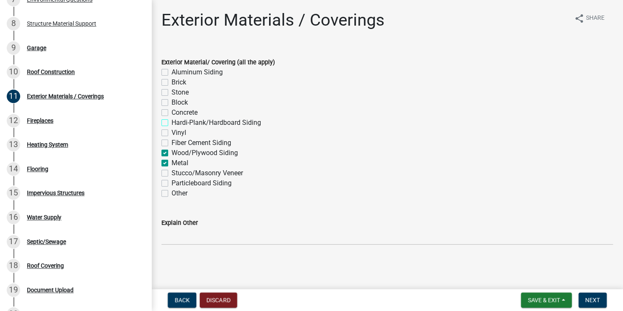
checkbox input "true"
checkbox input "false"
click at [595, 301] on span "Next" at bounding box center [592, 300] width 15 height 7
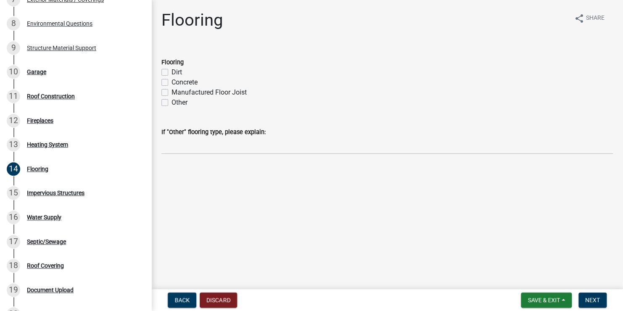
click at [171, 93] on label "Manufactured Floor Joist" at bounding box center [208, 92] width 75 height 10
click at [171, 93] on input "Manufactured Floor Joist" at bounding box center [173, 89] width 5 height 5
checkbox input "true"
checkbox input "false"
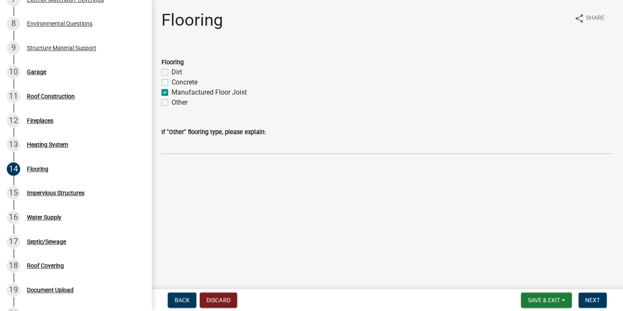
checkbox input "true"
checkbox input "false"
click at [586, 300] on span "Next" at bounding box center [592, 300] width 15 height 7
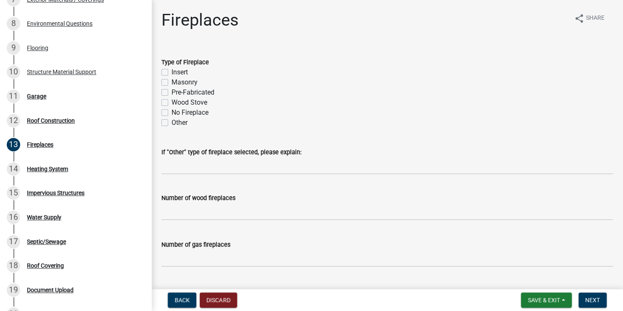
click at [171, 114] on label "No Fireplace" at bounding box center [189, 113] width 37 height 10
click at [171, 113] on input "No Fireplace" at bounding box center [173, 110] width 5 height 5
checkbox input "true"
checkbox input "false"
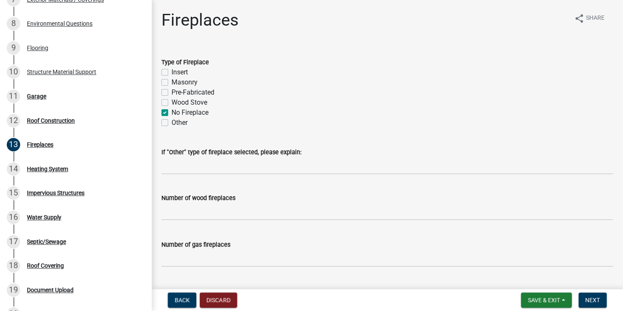
checkbox input "false"
checkbox input "true"
checkbox input "false"
click at [586, 298] on span "Next" at bounding box center [592, 300] width 15 height 7
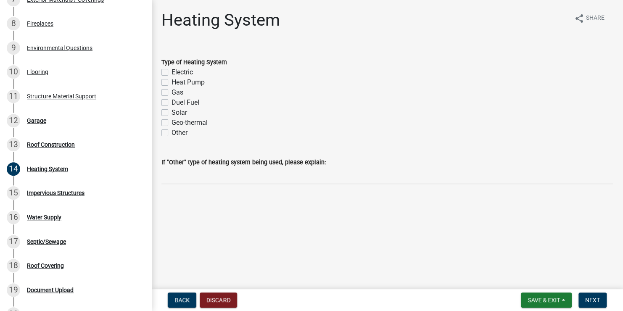
click at [171, 72] on label "Electric" at bounding box center [181, 72] width 21 height 10
click at [171, 72] on input "Electric" at bounding box center [173, 69] width 5 height 5
checkbox input "true"
checkbox input "false"
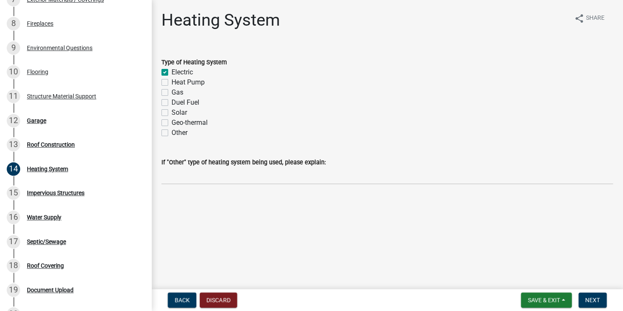
checkbox input "false"
click at [586, 301] on span "Next" at bounding box center [592, 300] width 15 height 7
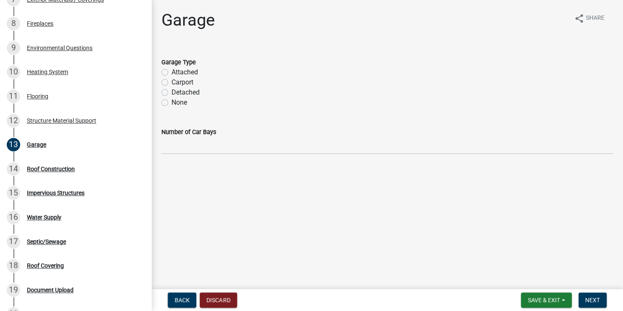
click at [171, 103] on label "None" at bounding box center [179, 102] width 16 height 10
click at [171, 103] on input "None" at bounding box center [173, 99] width 5 height 5
radio input "true"
click at [590, 303] on span "Next" at bounding box center [592, 300] width 15 height 7
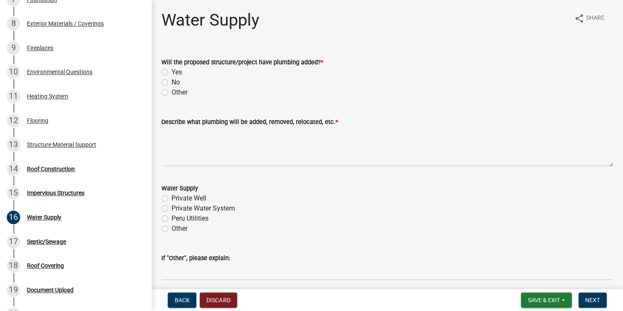
click at [171, 84] on label "No" at bounding box center [175, 82] width 8 height 10
click at [171, 83] on input "No" at bounding box center [173, 79] width 5 height 5
radio input "true"
click at [171, 229] on label "Other" at bounding box center [179, 229] width 16 height 10
click at [171, 229] on input "Other" at bounding box center [173, 226] width 5 height 5
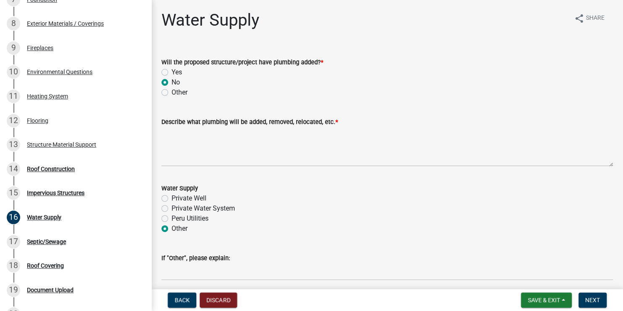
radio input "true"
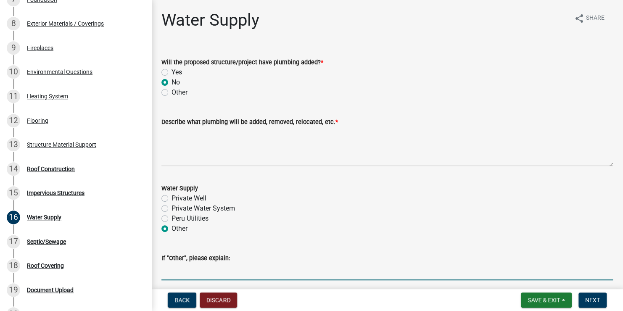
click at [179, 274] on input "If "Other", please explain:" at bounding box center [386, 271] width 451 height 17
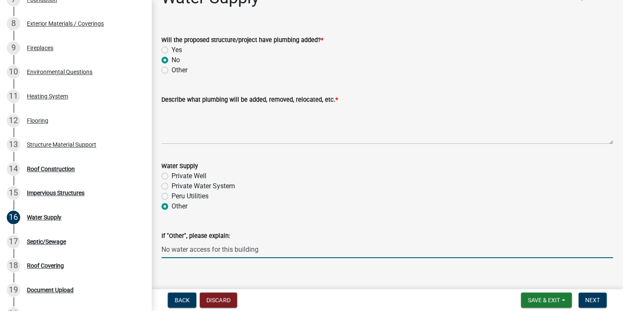
scroll to position [34, 0]
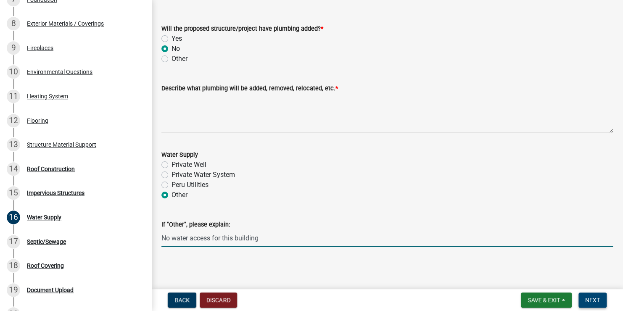
type input "No water access for this building"
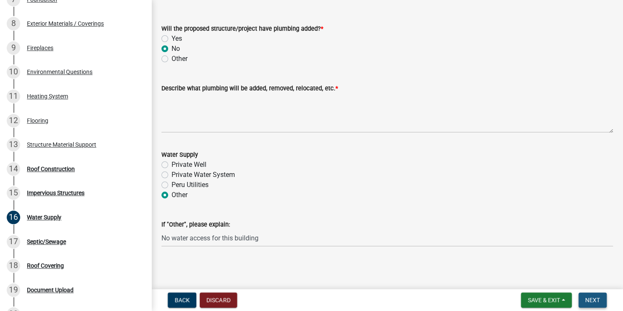
click at [594, 299] on span "Next" at bounding box center [592, 300] width 15 height 7
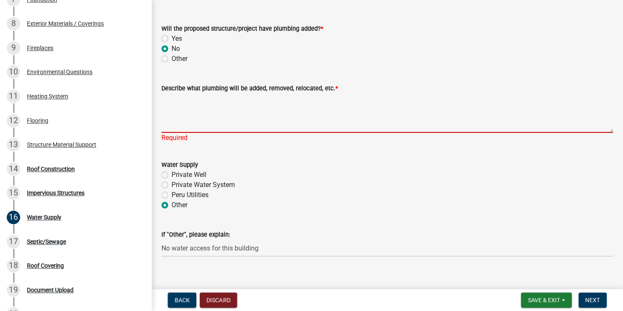
click at [200, 125] on textarea "Describe what plumbing will be added, removed, relocated, etc. *" at bounding box center [386, 113] width 451 height 40
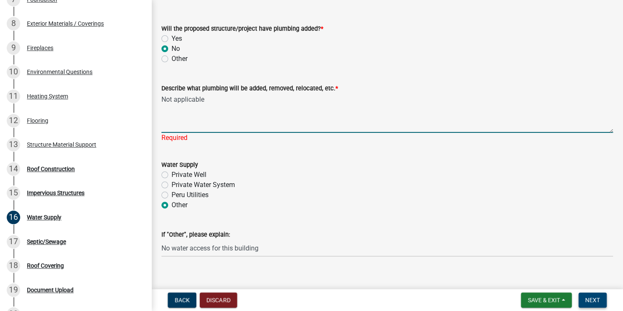
type textarea "Not applicable"
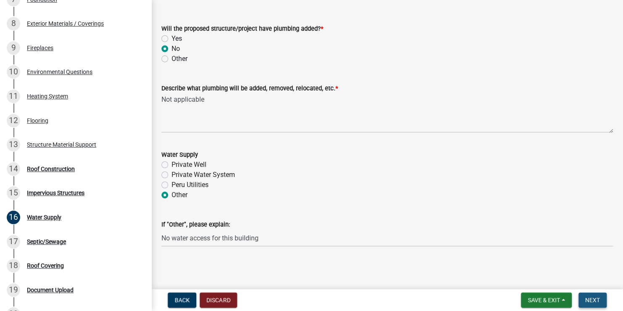
click at [591, 301] on span "Next" at bounding box center [592, 300] width 15 height 7
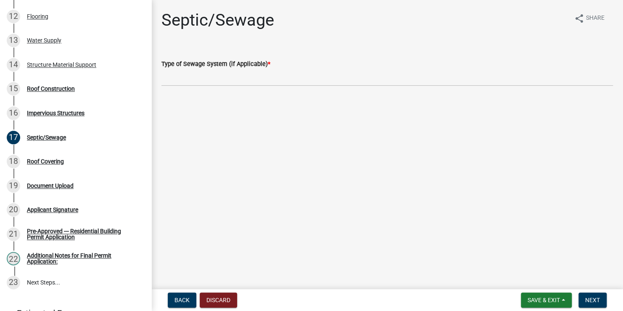
scroll to position [377, 0]
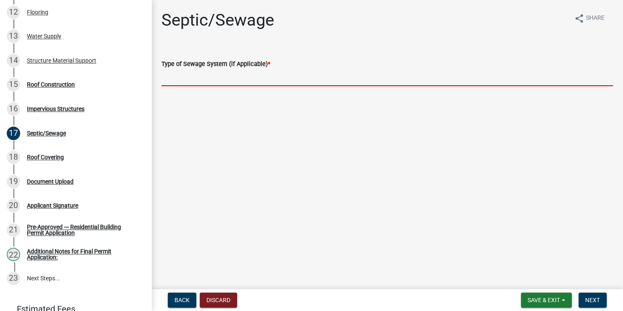
click at [217, 77] on input "Type of Sewage System (if Applicable) *" at bounding box center [386, 77] width 451 height 17
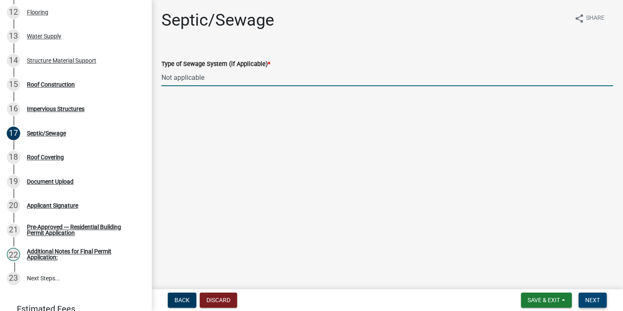
type input "Not applicable"
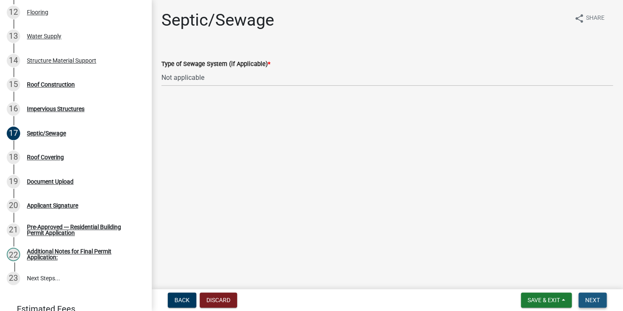
click at [585, 297] on span "Next" at bounding box center [592, 300] width 15 height 7
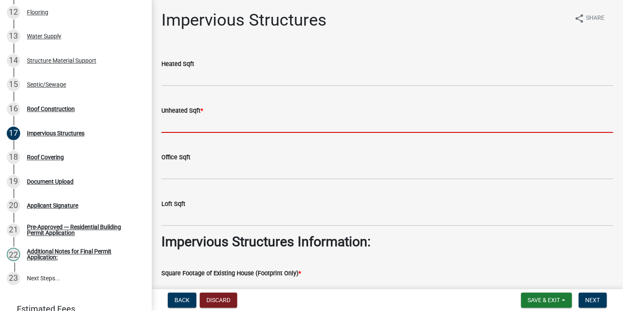
click at [217, 125] on input "text" at bounding box center [386, 124] width 451 height 17
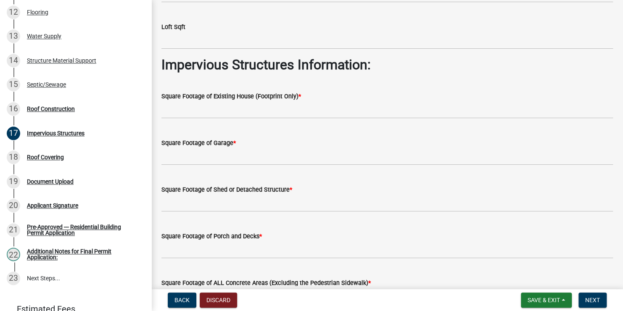
scroll to position [188, 0]
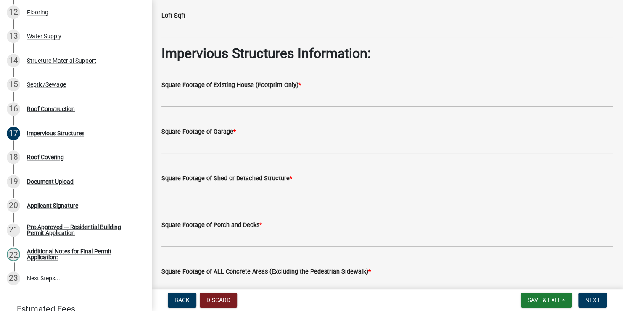
type input "320"
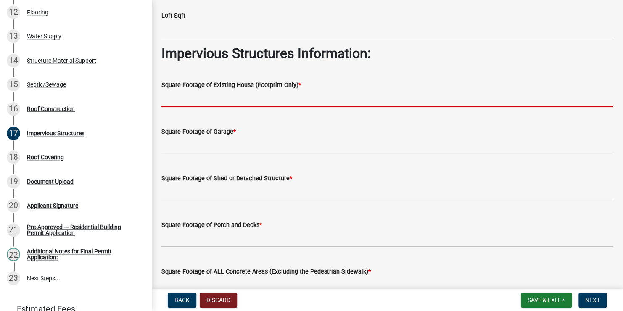
click at [240, 100] on input "text" at bounding box center [386, 98] width 451 height 17
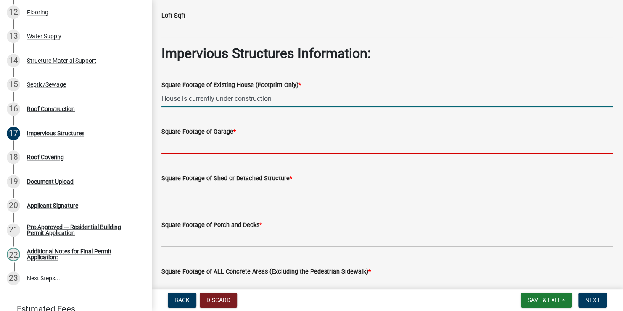
type input "0"
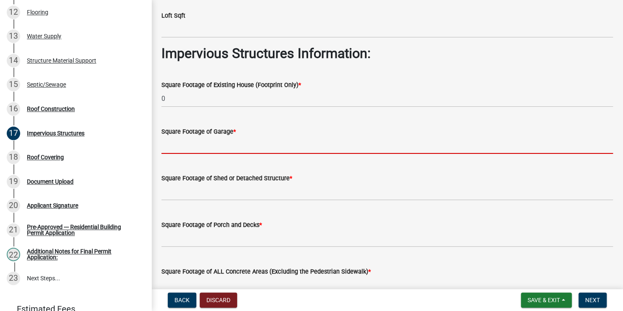
click at [169, 146] on input "text" at bounding box center [386, 145] width 451 height 17
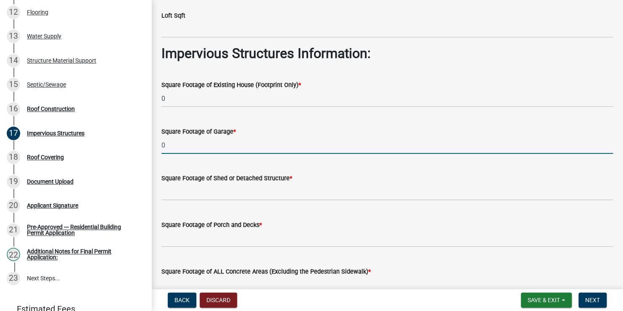
type input "0"
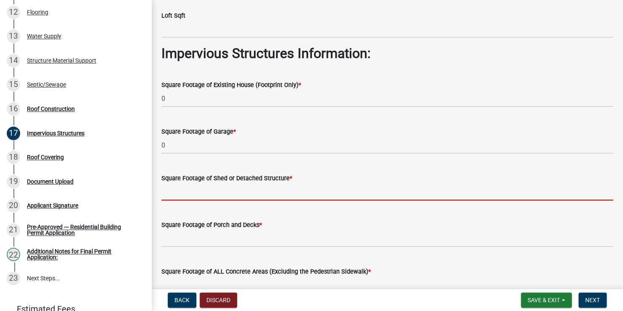
click at [194, 195] on input "text" at bounding box center [386, 191] width 451 height 17
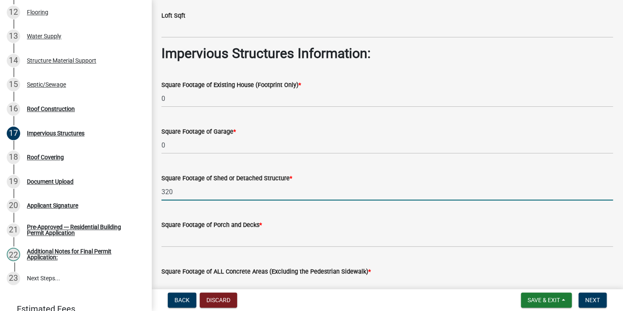
type input "320"
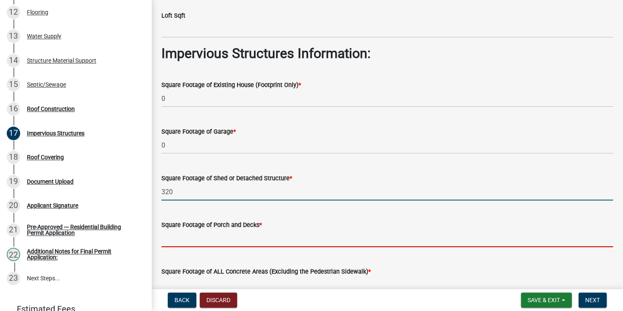
click at [204, 237] on input "text" at bounding box center [386, 238] width 451 height 17
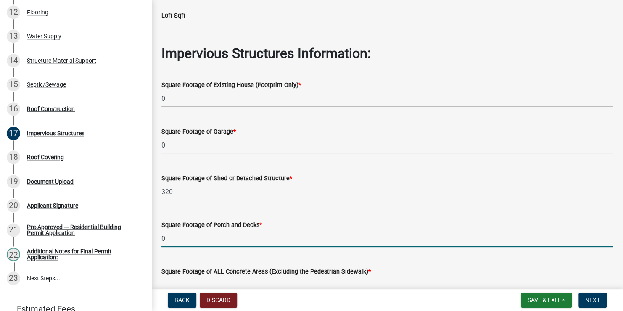
type input "0"
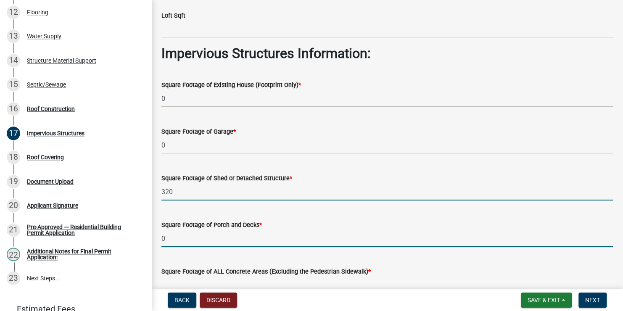
click at [458, 194] on input "320" at bounding box center [386, 191] width 451 height 17
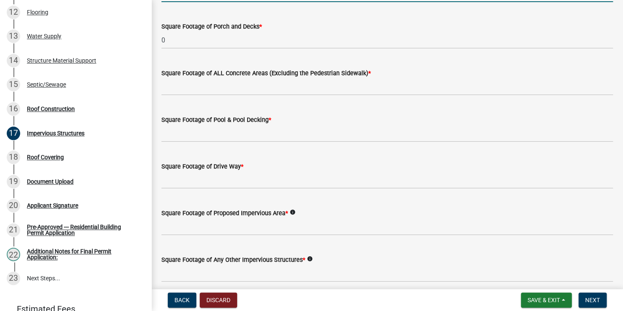
scroll to position [392, 0]
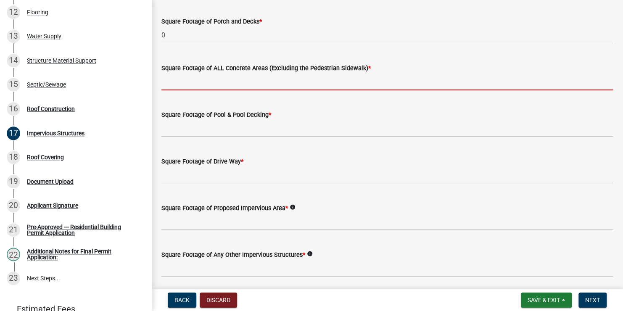
click at [293, 81] on input "text" at bounding box center [386, 81] width 451 height 17
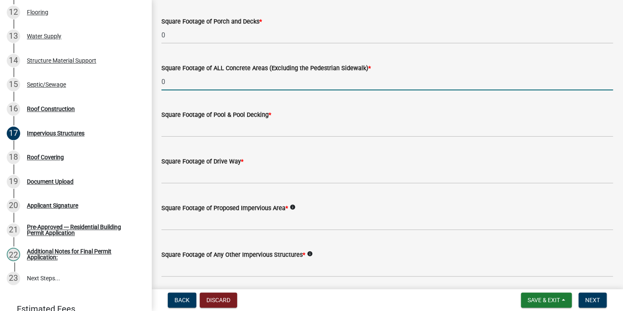
type input "0"
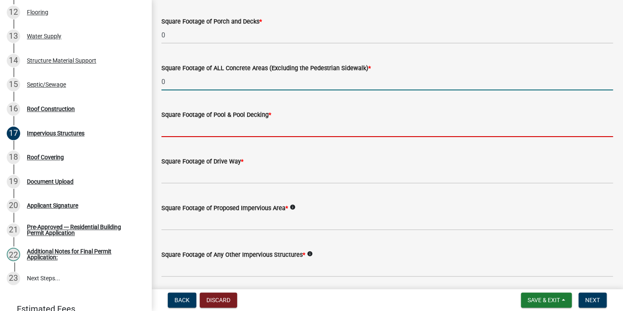
click at [273, 125] on input "text" at bounding box center [386, 128] width 451 height 17
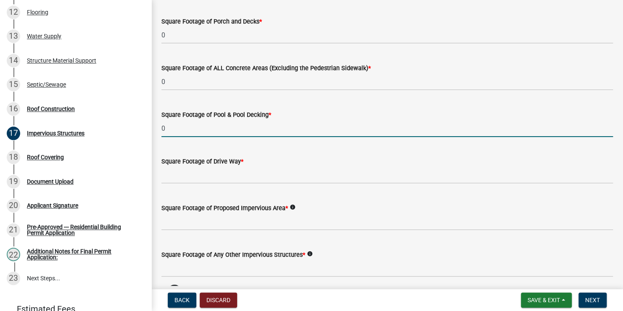
type input "0"
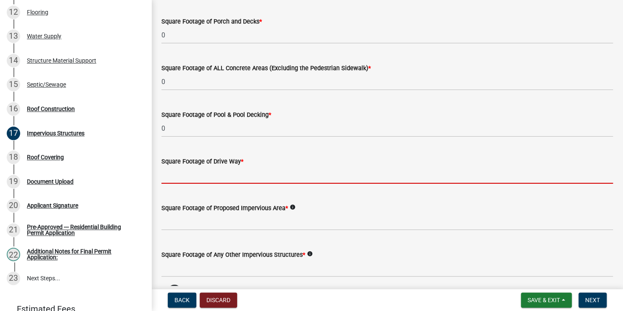
click at [261, 171] on input "text" at bounding box center [386, 174] width 451 height 17
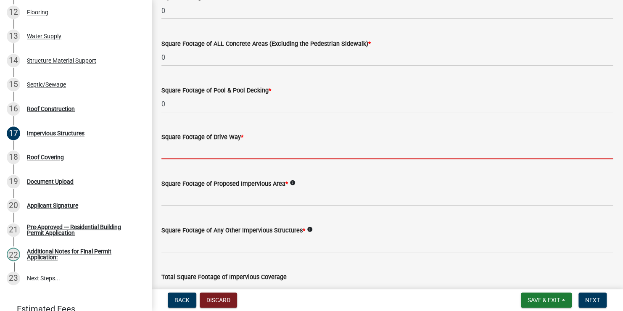
scroll to position [471, 0]
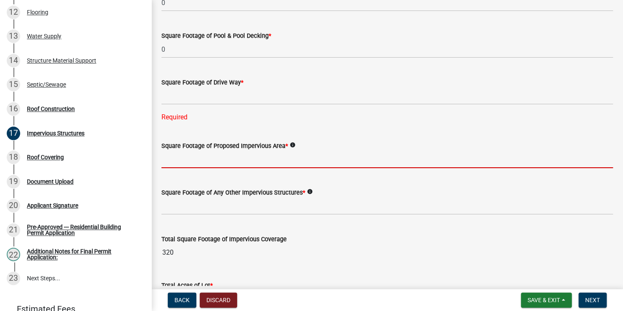
click at [221, 142] on form "Square Footage of Proposed Impervious Area * info" at bounding box center [386, 154] width 451 height 27
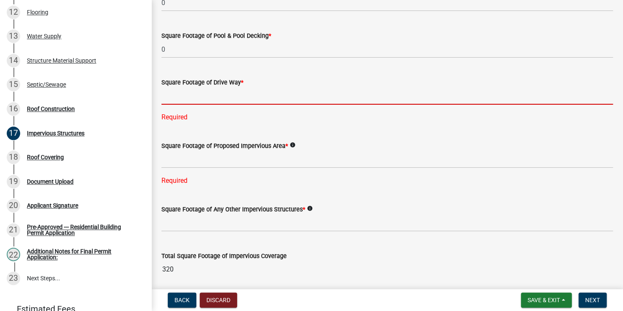
click at [200, 98] on input "text" at bounding box center [386, 95] width 451 height 17
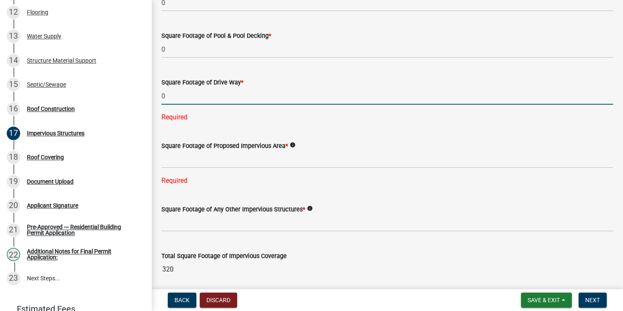
type input "0"
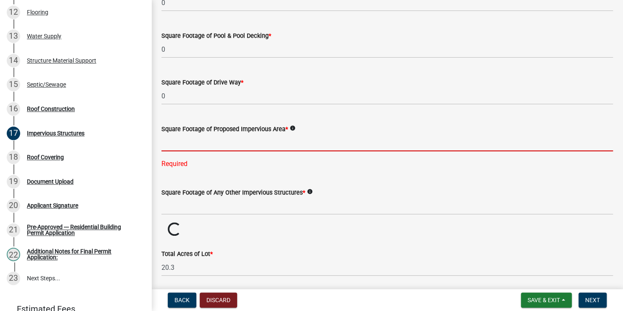
click at [261, 163] on div "Square Footage of Proposed Impervious Area * info Required" at bounding box center [386, 140] width 451 height 57
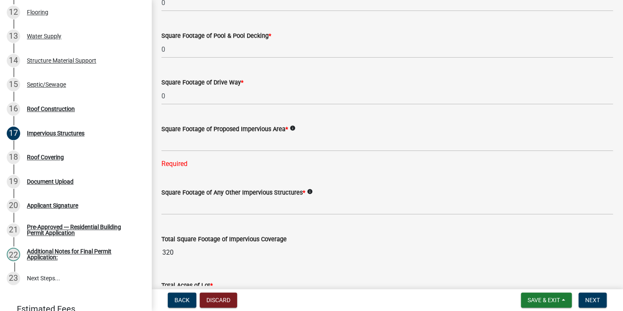
click at [293, 128] on icon "info" at bounding box center [293, 128] width 6 height 6
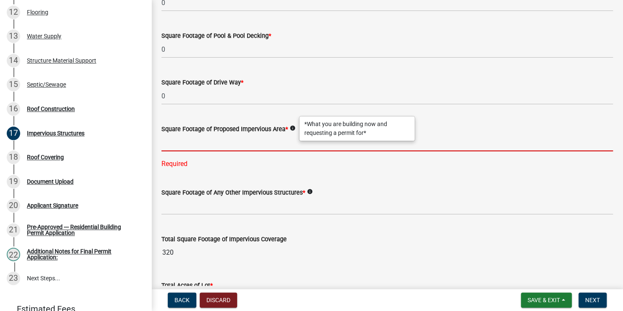
click at [274, 140] on input "text" at bounding box center [386, 142] width 451 height 17
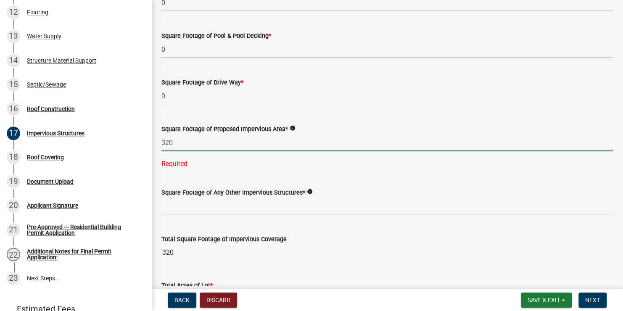
type input "320"
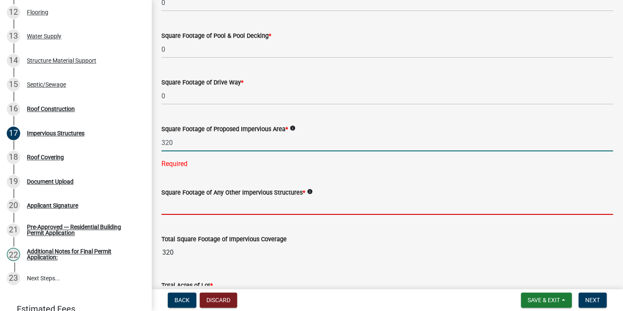
click at [250, 204] on wm-data-entity-input "Square Footage of Any Other Impervious Structures * info" at bounding box center [386, 199] width 451 height 47
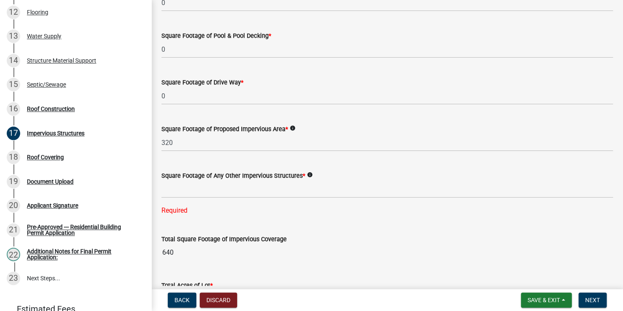
click at [308, 174] on icon "info" at bounding box center [310, 175] width 6 height 6
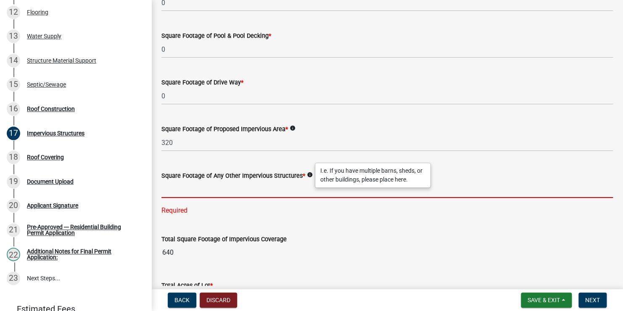
click at [287, 188] on input "text" at bounding box center [386, 189] width 451 height 17
click at [293, 129] on icon "info" at bounding box center [293, 128] width 6 height 6
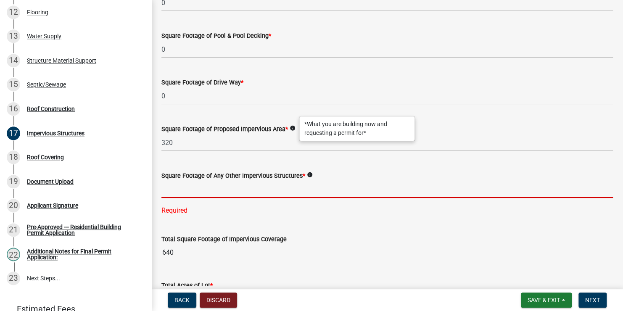
click at [270, 192] on input "text" at bounding box center [386, 189] width 451 height 17
click at [307, 174] on icon "info" at bounding box center [310, 175] width 6 height 6
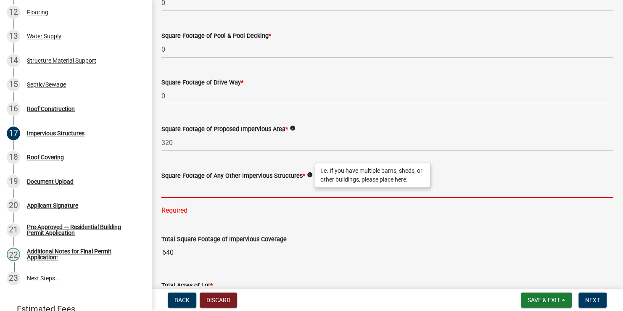
click at [292, 187] on input "text" at bounding box center [386, 189] width 451 height 17
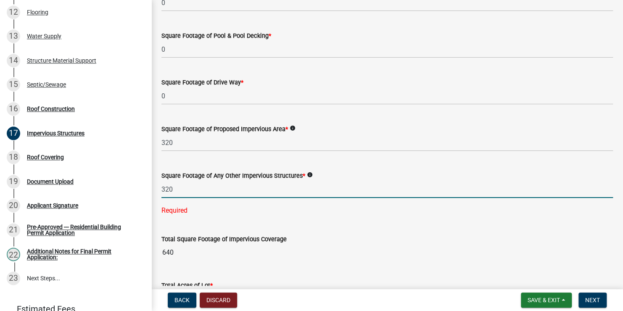
type input "320"
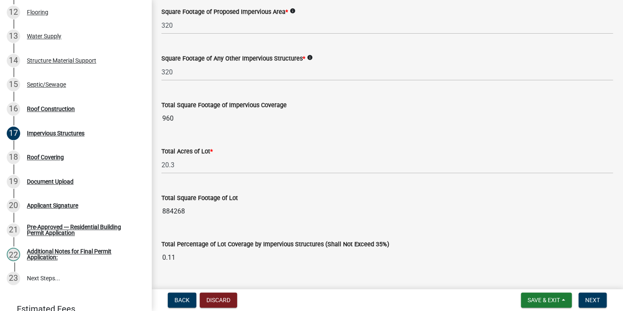
scroll to position [608, 0]
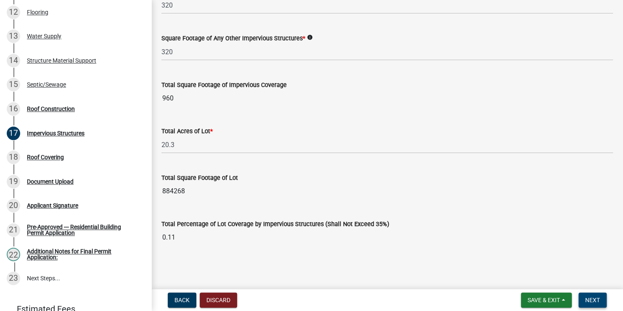
click at [590, 298] on span "Next" at bounding box center [592, 300] width 15 height 7
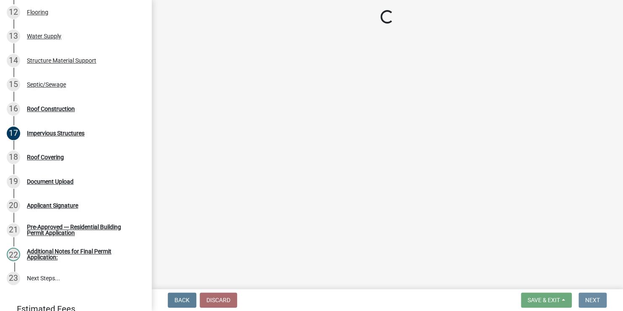
scroll to position [0, 0]
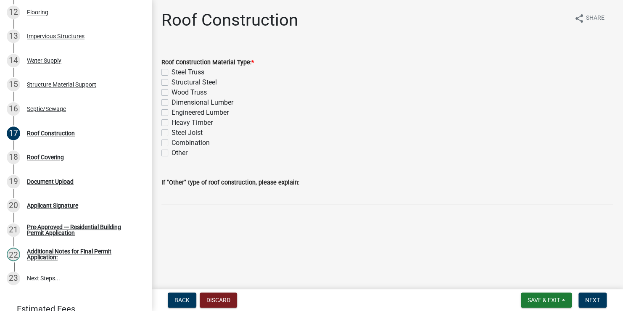
click at [171, 93] on label "Wood Truss" at bounding box center [188, 92] width 35 height 10
click at [171, 93] on input "Wood Truss" at bounding box center [173, 89] width 5 height 5
checkbox input "true"
checkbox input "false"
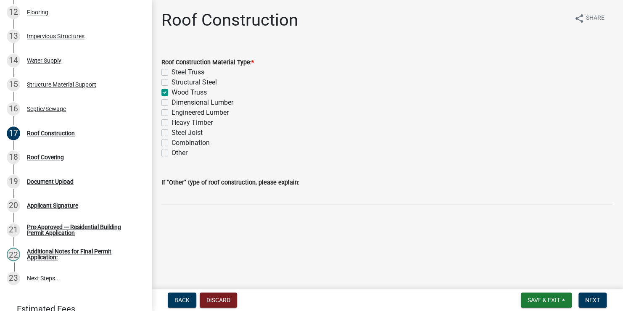
checkbox input "true"
checkbox input "false"
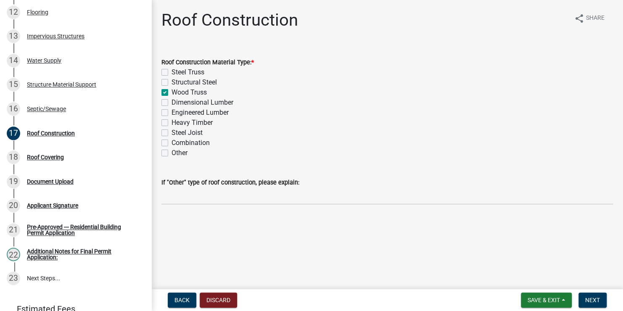
checkbox input "false"
click at [587, 296] on button "Next" at bounding box center [592, 299] width 28 height 15
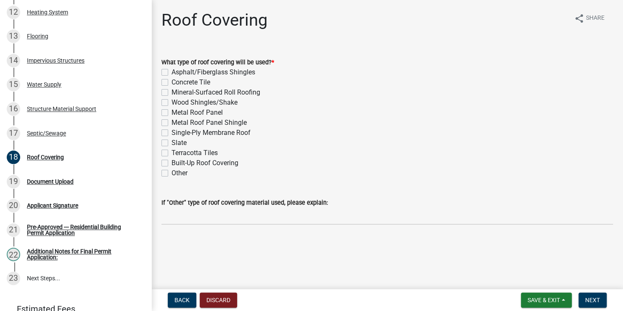
click at [171, 113] on label "Metal Roof Panel" at bounding box center [196, 113] width 51 height 10
click at [171, 113] on input "Metal Roof Panel" at bounding box center [173, 110] width 5 height 5
checkbox input "true"
checkbox input "false"
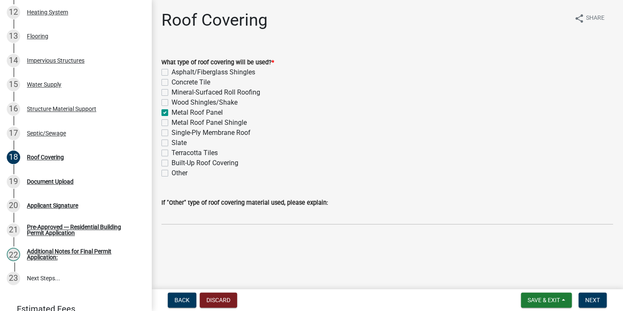
checkbox input "false"
checkbox input "true"
checkbox input "false"
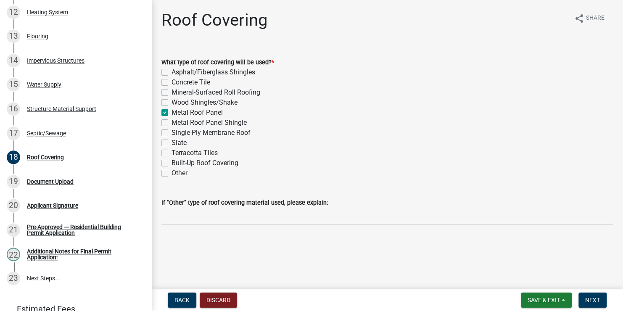
checkbox input "false"
click at [590, 298] on span "Next" at bounding box center [592, 300] width 15 height 7
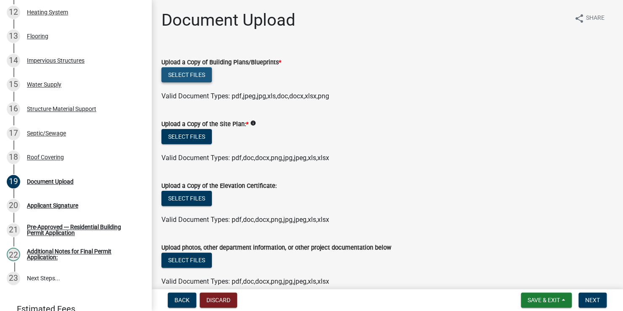
click at [187, 73] on button "Select files" at bounding box center [186, 74] width 50 height 15
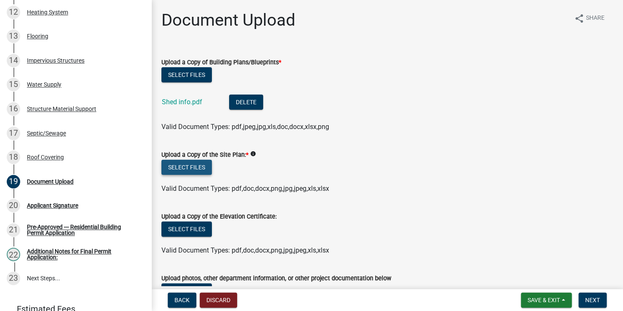
click at [194, 166] on button "Select files" at bounding box center [186, 167] width 50 height 15
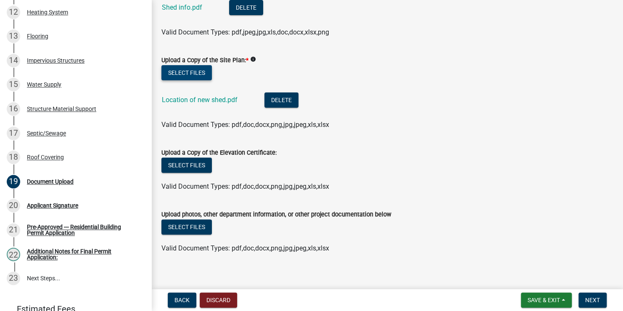
scroll to position [103, 0]
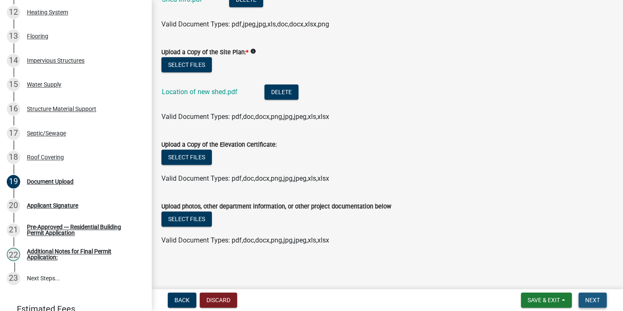
click at [588, 298] on span "Next" at bounding box center [592, 300] width 15 height 7
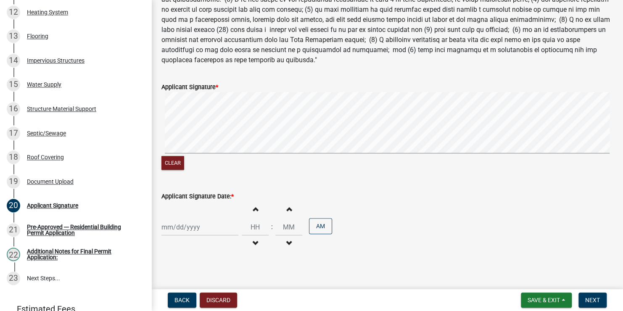
scroll to position [136, 0]
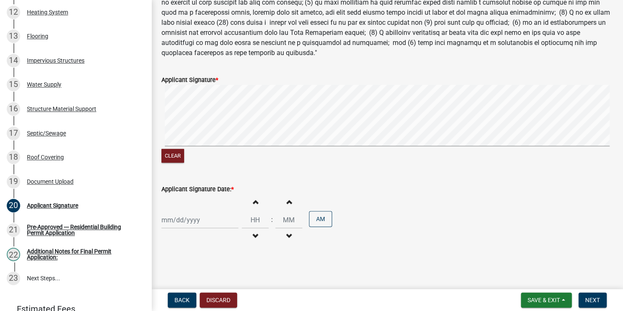
select select "9"
select select "2025"
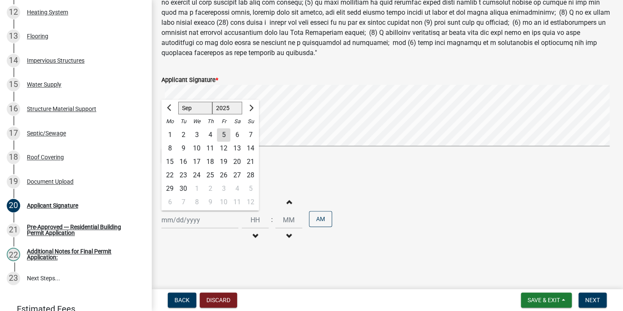
click at [192, 223] on div "[PERSON_NAME] Feb Mar Apr [PERSON_NAME][DATE] Oct Nov [DATE] 1526 1527 1528 152…" at bounding box center [199, 219] width 77 height 17
click at [224, 134] on div "5" at bounding box center [223, 134] width 13 height 13
type input "[DATE]"
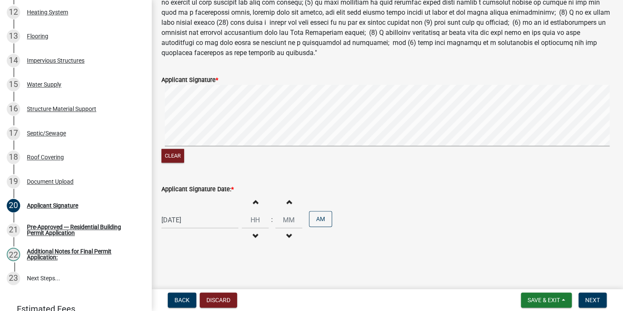
click at [253, 203] on span "button" at bounding box center [255, 201] width 4 height 7
type input "01"
type input "00"
click at [253, 237] on span "button" at bounding box center [255, 235] width 4 height 7
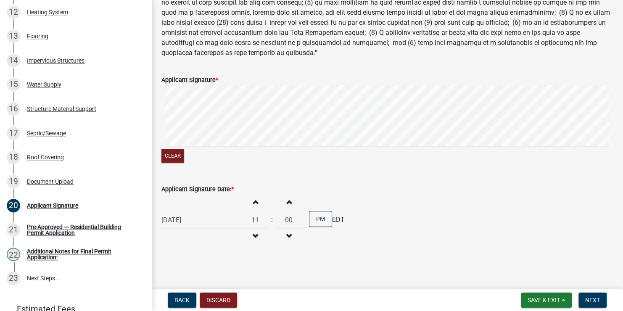
click at [253, 198] on span "button" at bounding box center [255, 201] width 4 height 7
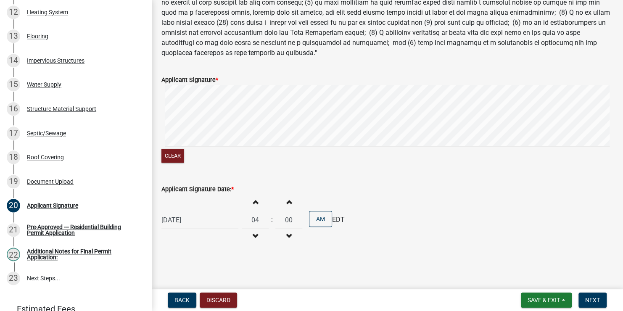
click at [253, 198] on span "button" at bounding box center [255, 201] width 4 height 7
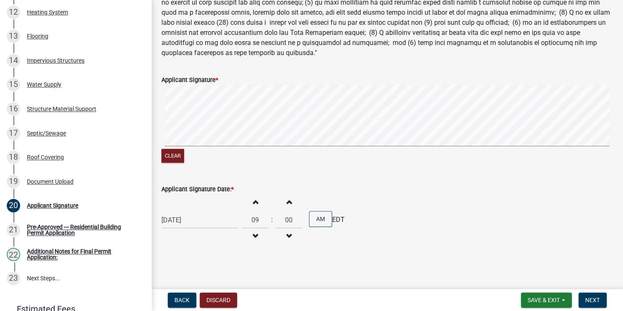
click at [253, 198] on span "button" at bounding box center [255, 201] width 4 height 7
click at [285, 219] on input "00" at bounding box center [288, 219] width 27 height 17
click at [287, 234] on span "button" at bounding box center [289, 235] width 4 height 7
type input "10"
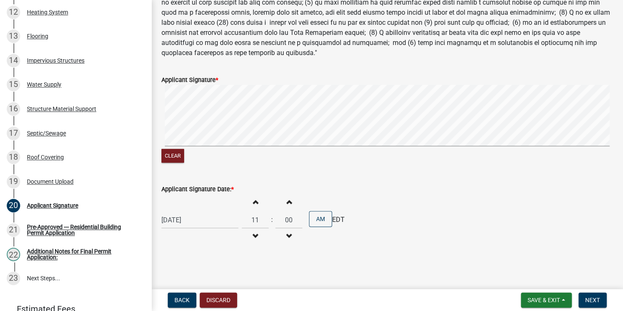
type input "59"
click at [287, 203] on span "button" at bounding box center [289, 201] width 4 height 7
type input "11"
click at [287, 203] on span "button" at bounding box center [289, 201] width 4 height 7
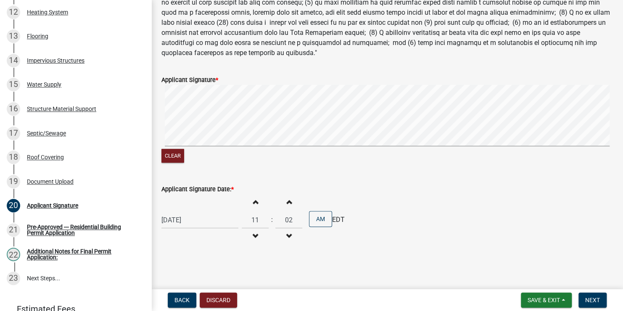
click at [287, 203] on span "button" at bounding box center [289, 201] width 4 height 7
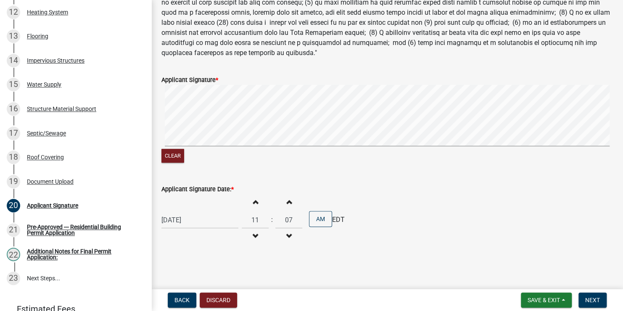
click at [287, 203] on span "button" at bounding box center [289, 201] width 4 height 7
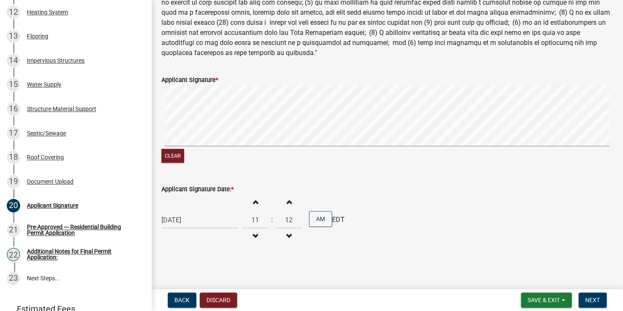
click at [287, 203] on span "button" at bounding box center [289, 201] width 4 height 7
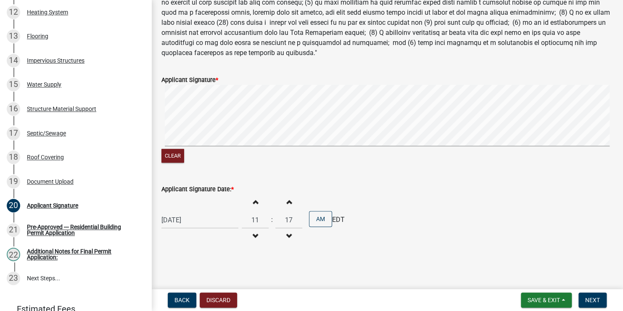
click at [287, 203] on span "button" at bounding box center [289, 201] width 4 height 7
click at [287, 202] on span "button" at bounding box center [289, 201] width 4 height 7
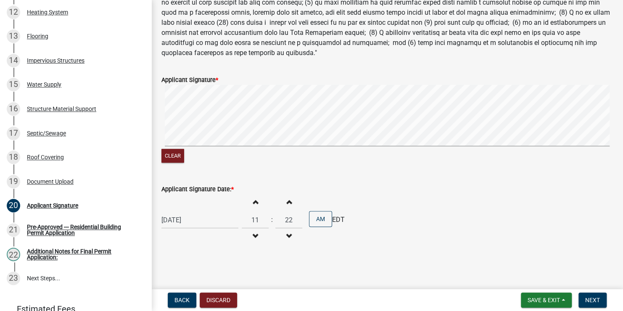
click at [287, 200] on span "button" at bounding box center [289, 201] width 4 height 7
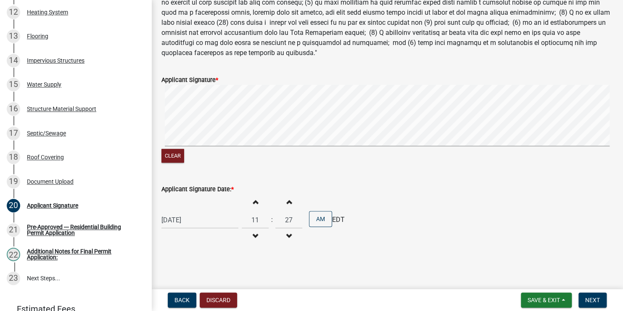
click at [287, 200] on span "button" at bounding box center [289, 201] width 4 height 7
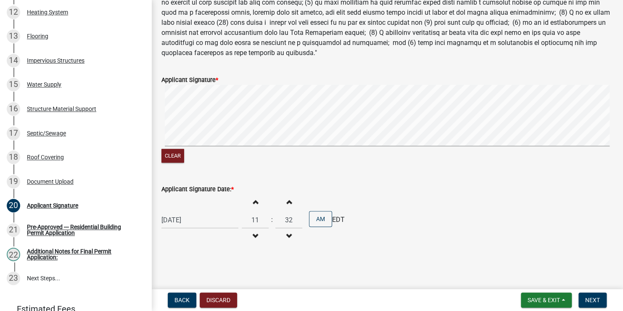
click at [287, 200] on span "button" at bounding box center [289, 201] width 4 height 7
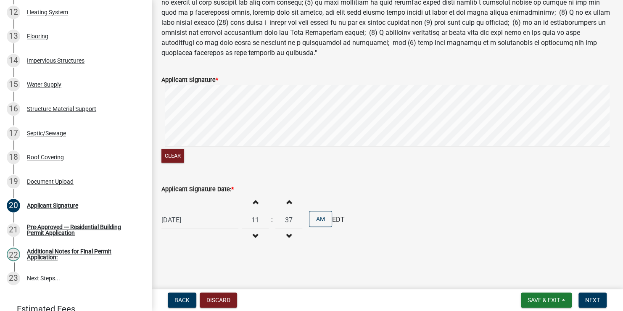
click at [287, 200] on span "button" at bounding box center [289, 201] width 4 height 7
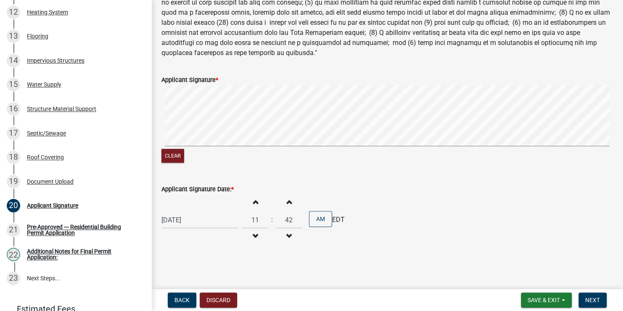
click at [287, 200] on span "button" at bounding box center [289, 201] width 4 height 7
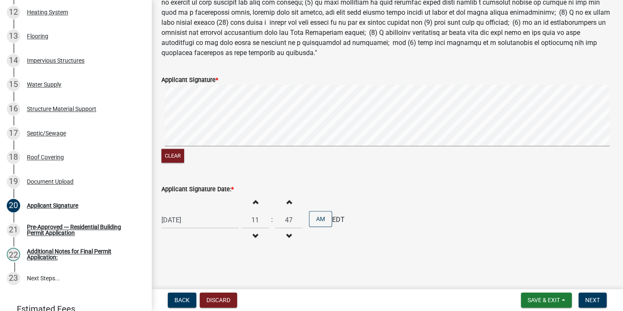
click at [287, 200] on span "button" at bounding box center [289, 201] width 4 height 7
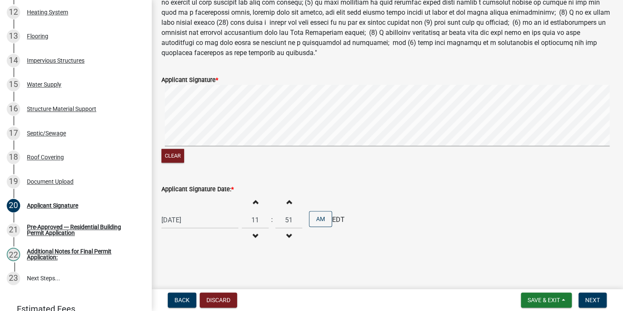
type input "52"
click at [590, 302] on span "Next" at bounding box center [592, 300] width 15 height 7
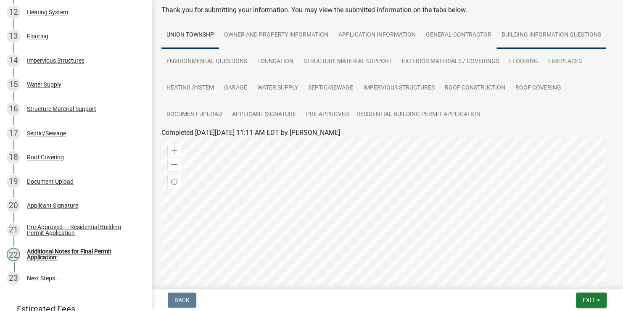
scroll to position [0, 0]
